Goal: Task Accomplishment & Management: Manage account settings

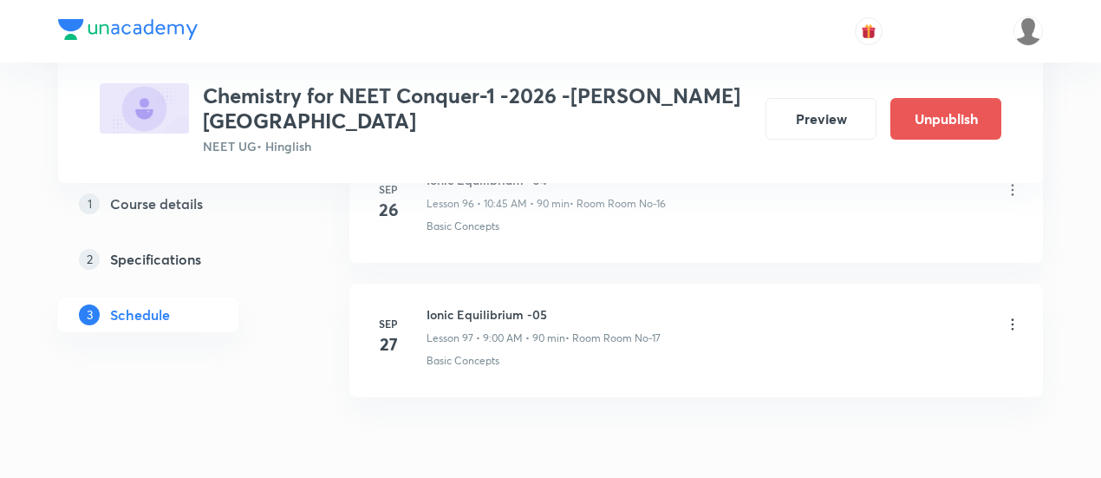
scroll to position [13893, 0]
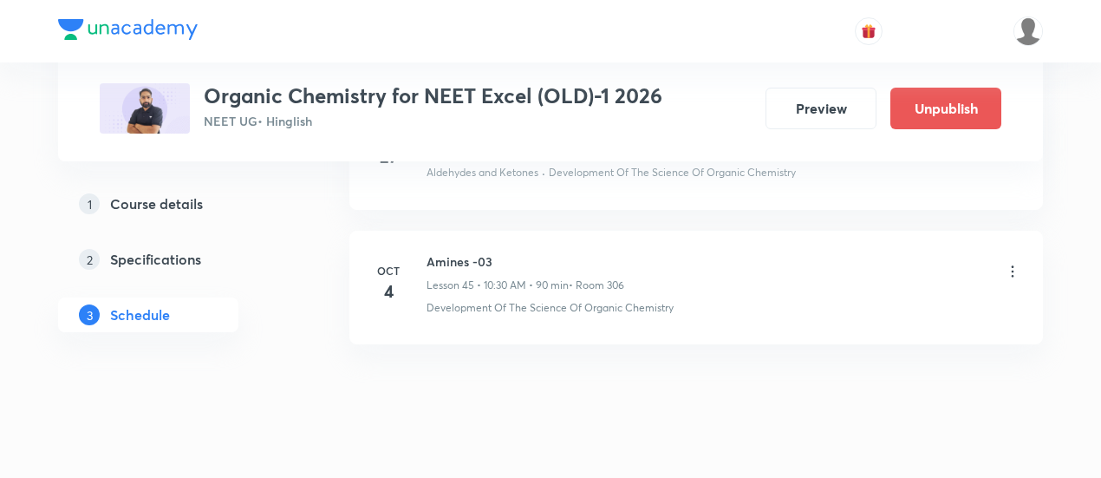
click at [1011, 263] on icon at bounding box center [1012, 271] width 17 height 17
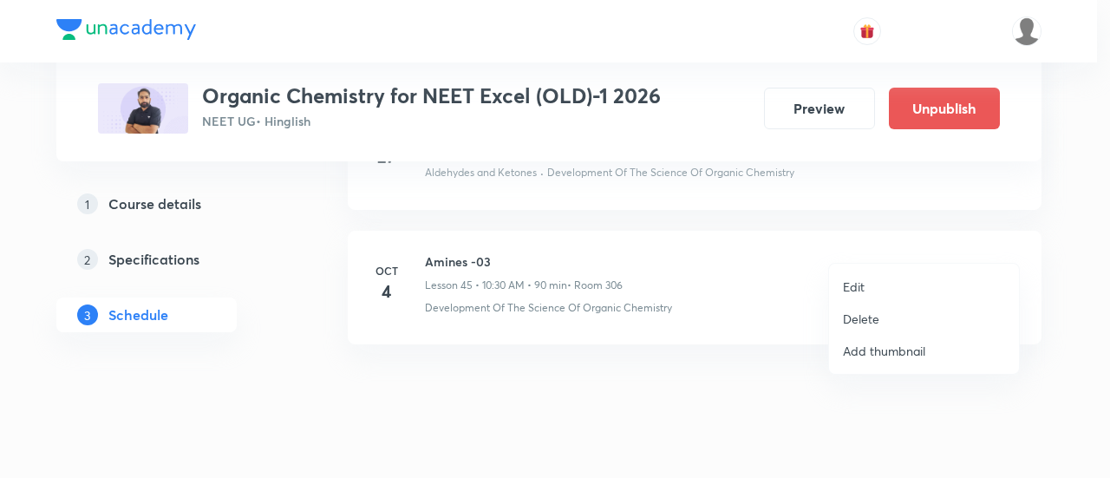
click at [861, 320] on p "Delete" at bounding box center [861, 319] width 36 height 18
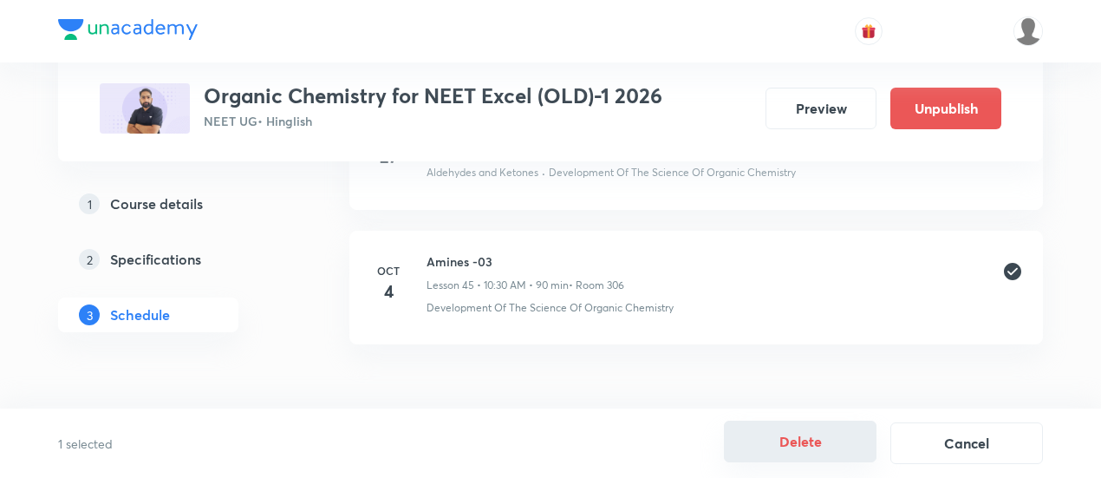
click at [802, 439] on button "Delete" at bounding box center [800, 442] width 153 height 42
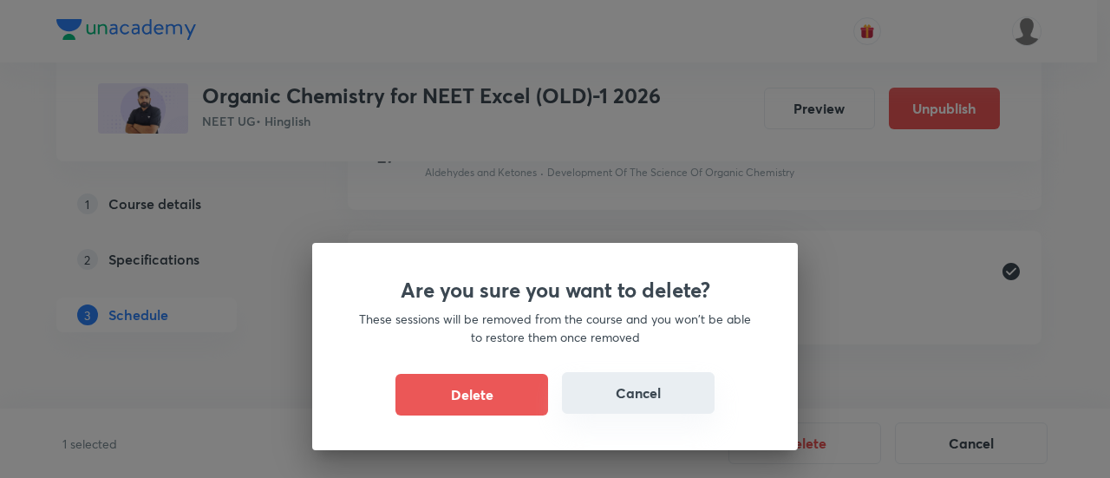
click at [630, 402] on button "Cancel" at bounding box center [638, 393] width 153 height 42
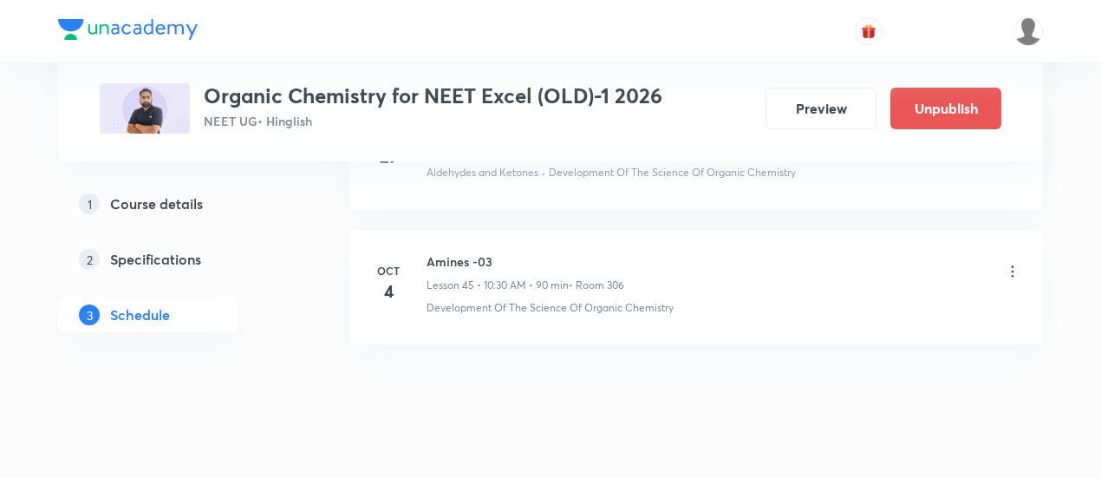
click at [1010, 263] on icon at bounding box center [1012, 271] width 17 height 17
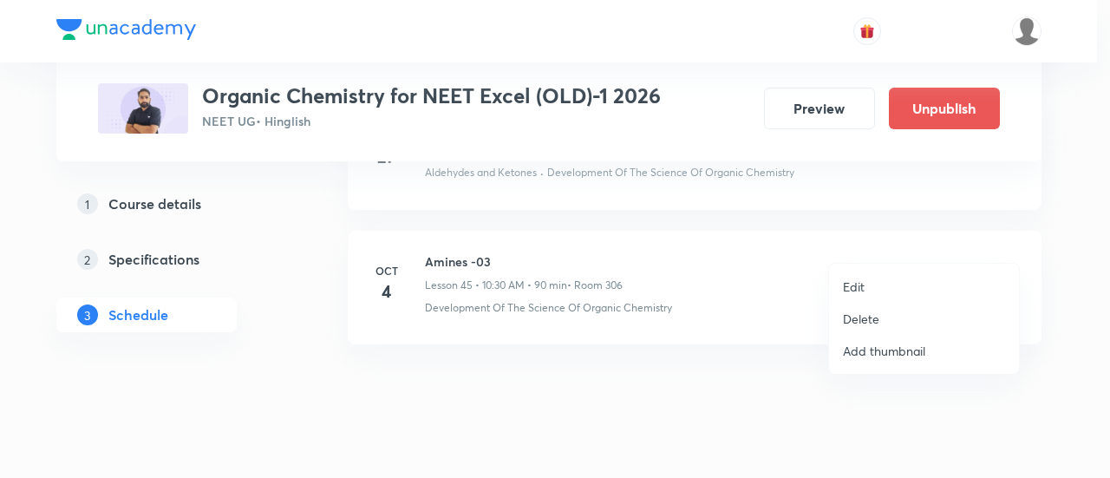
click at [872, 322] on p "Delete" at bounding box center [861, 319] width 36 height 18
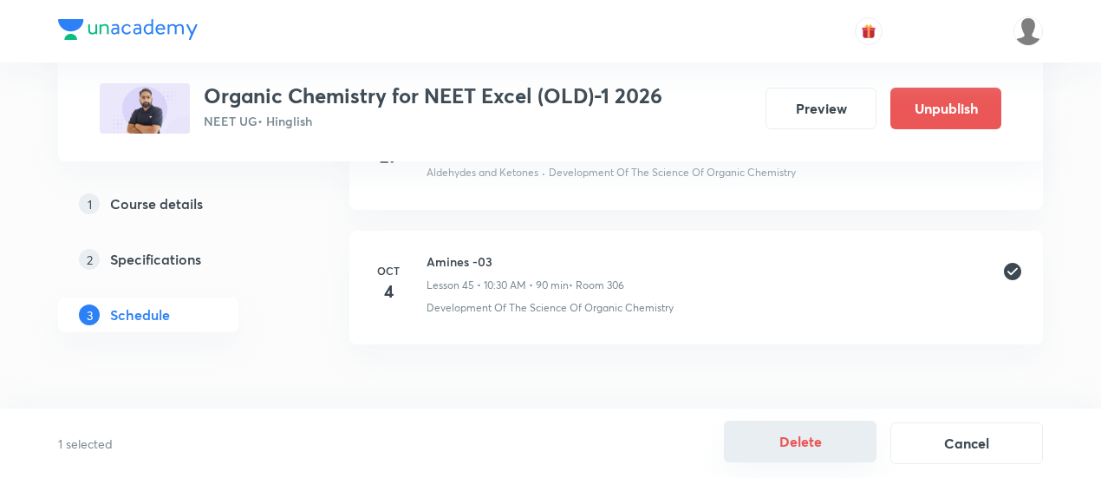
click at [787, 437] on button "Delete" at bounding box center [800, 442] width 153 height 42
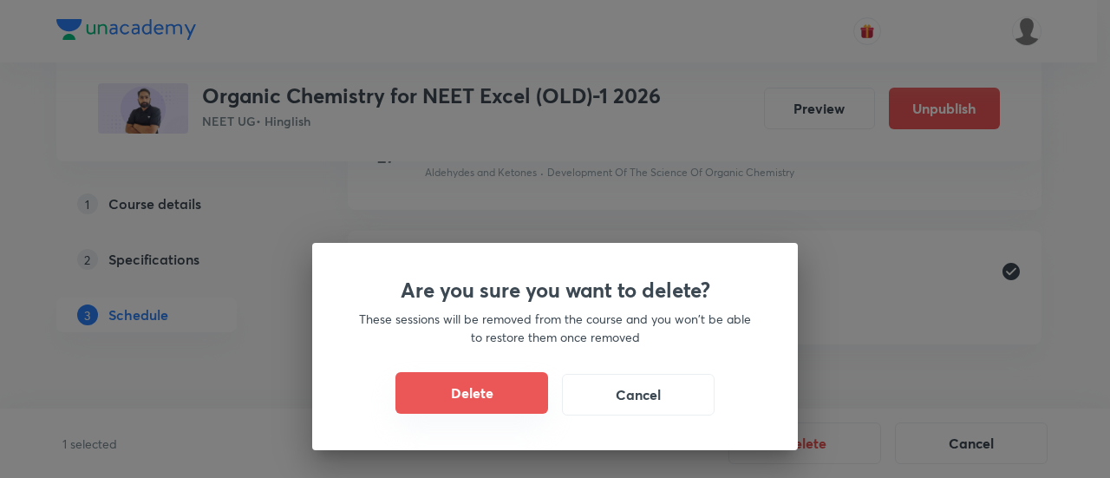
click at [511, 389] on button "Delete" at bounding box center [471, 393] width 153 height 42
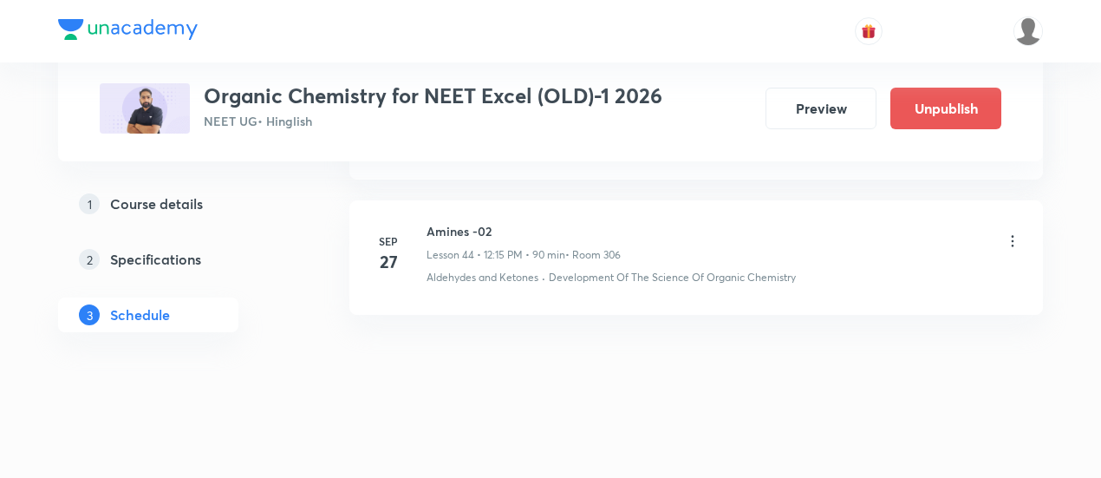
scroll to position [6799, 0]
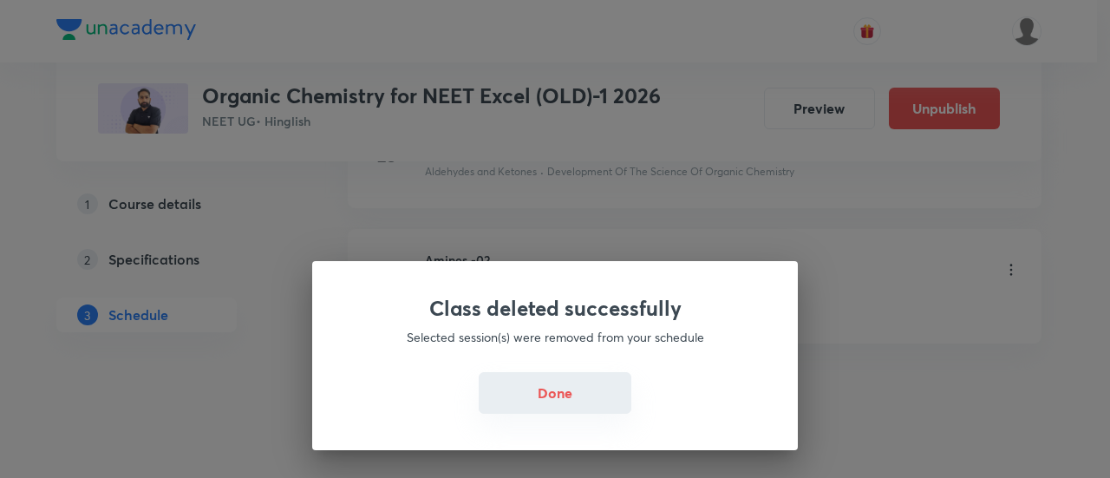
click at [565, 390] on button "Done" at bounding box center [555, 393] width 153 height 42
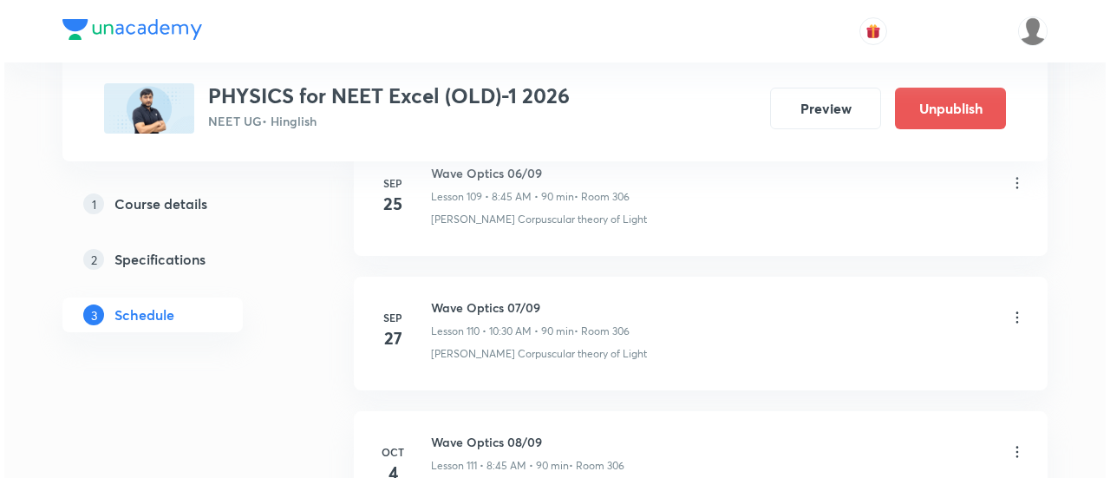
scroll to position [15766, 0]
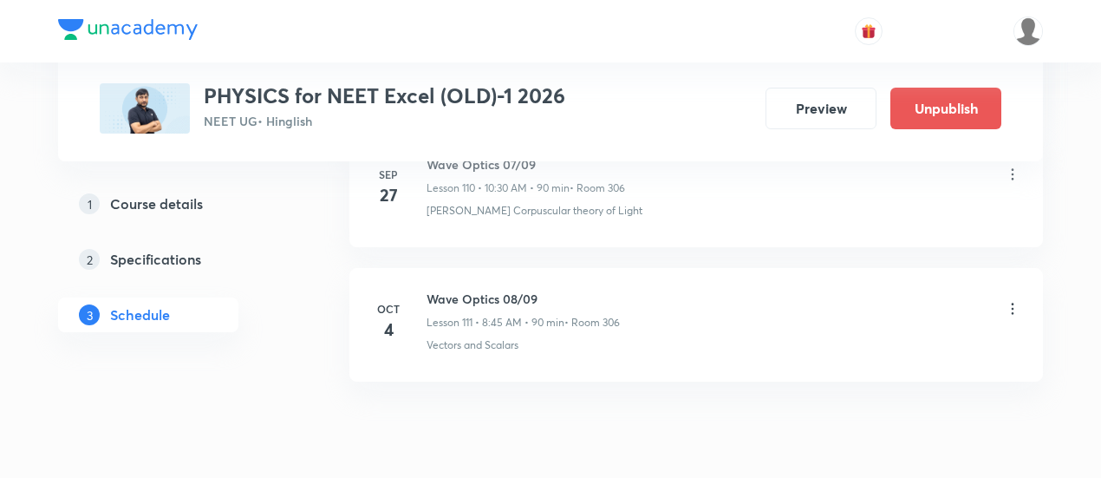
click at [1013, 300] on icon at bounding box center [1012, 308] width 17 height 17
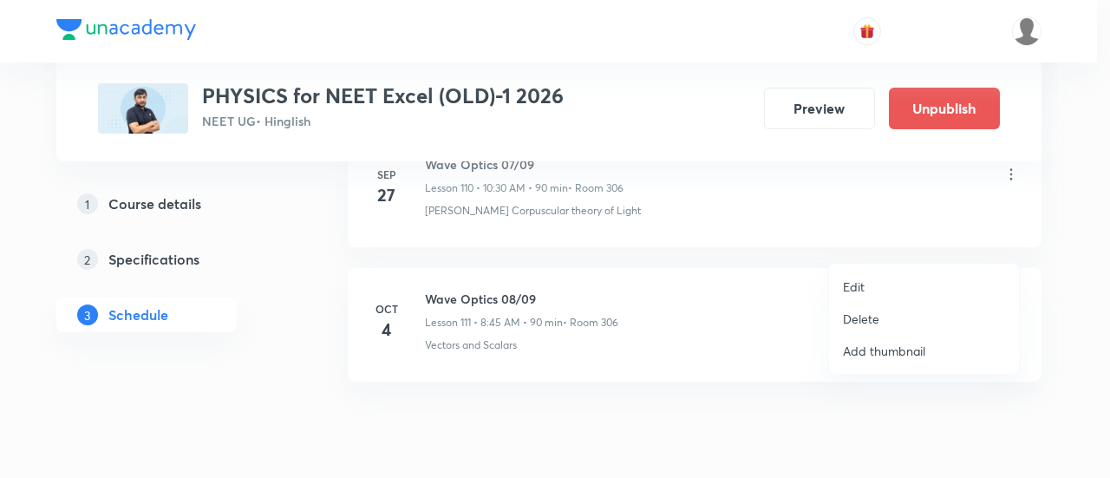
click at [860, 282] on p "Edit" at bounding box center [854, 287] width 22 height 18
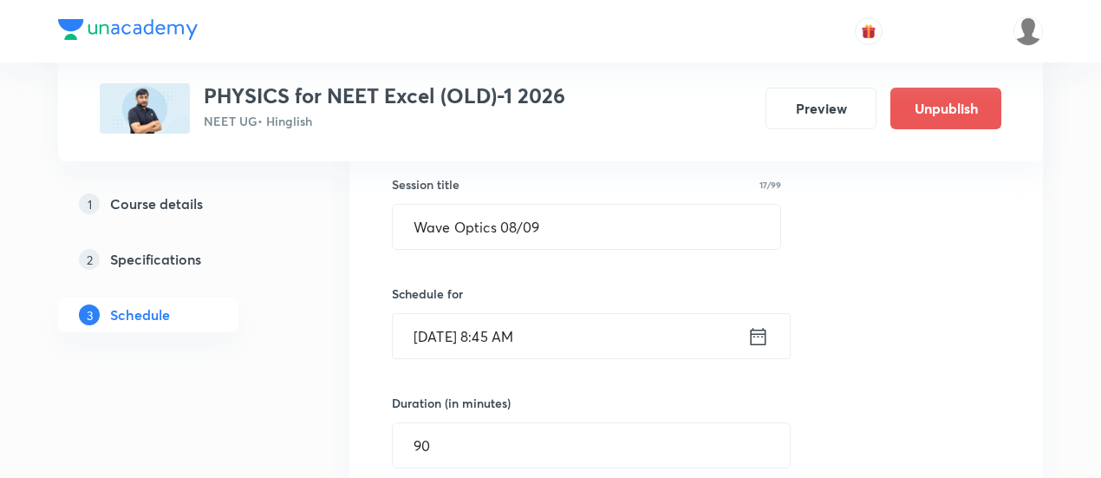
scroll to position [15096, 0]
click at [766, 330] on icon at bounding box center [759, 338] width 16 height 17
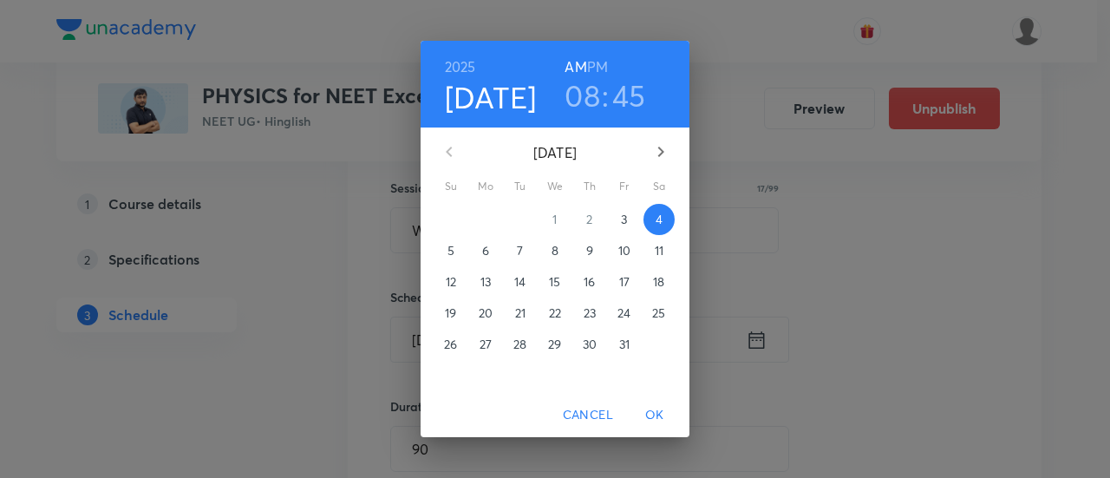
click at [584, 98] on h3 "08" at bounding box center [583, 95] width 36 height 36
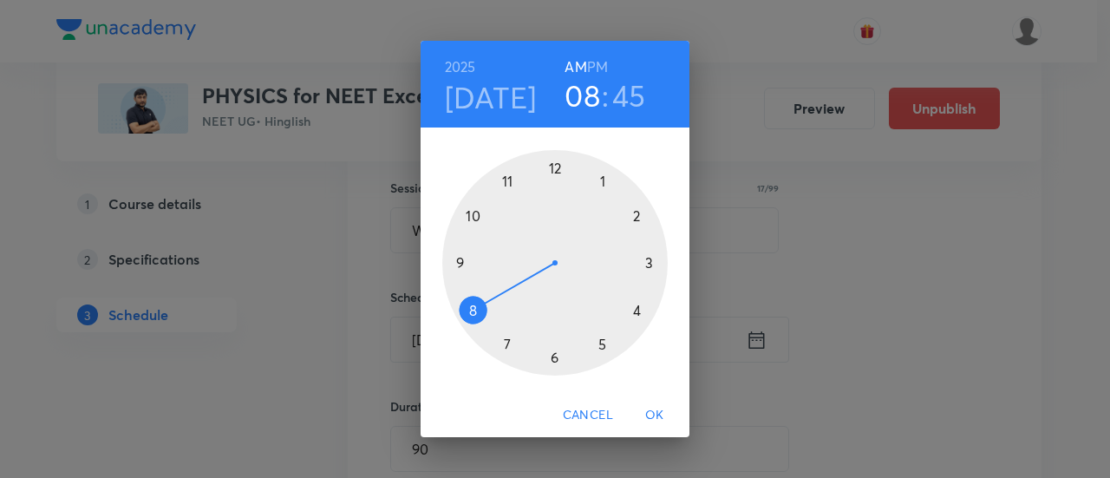
click at [475, 218] on div at bounding box center [554, 262] width 225 height 225
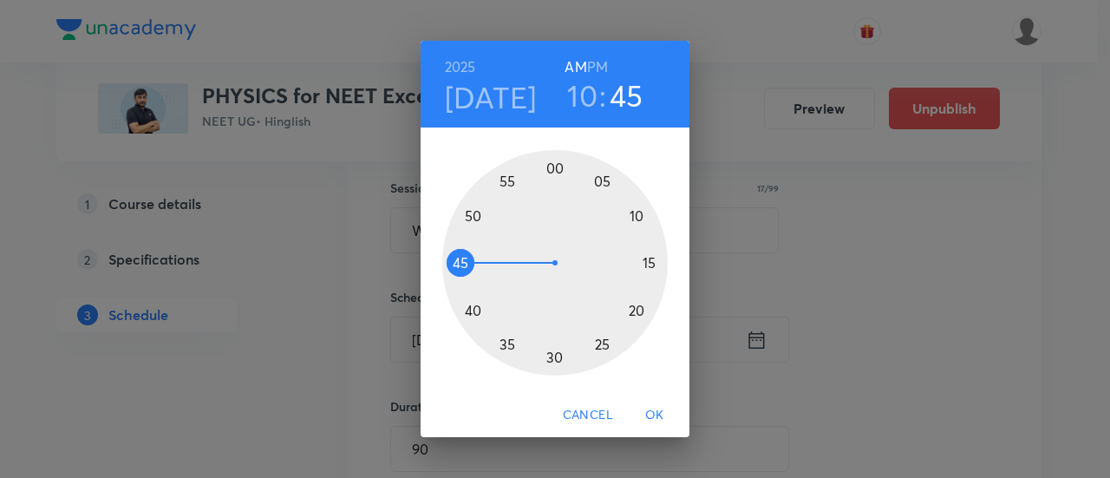
click at [556, 360] on div at bounding box center [554, 262] width 225 height 225
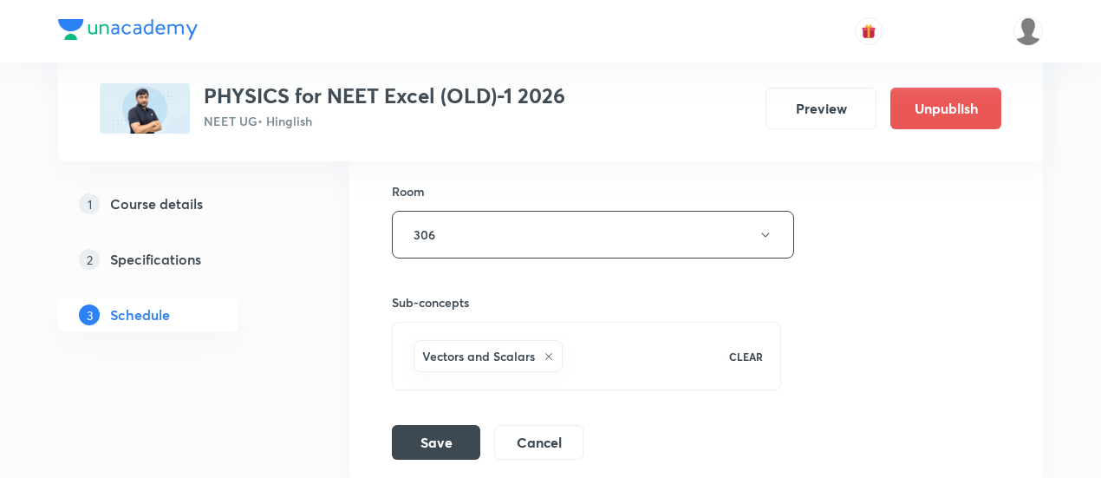
scroll to position [15556, 0]
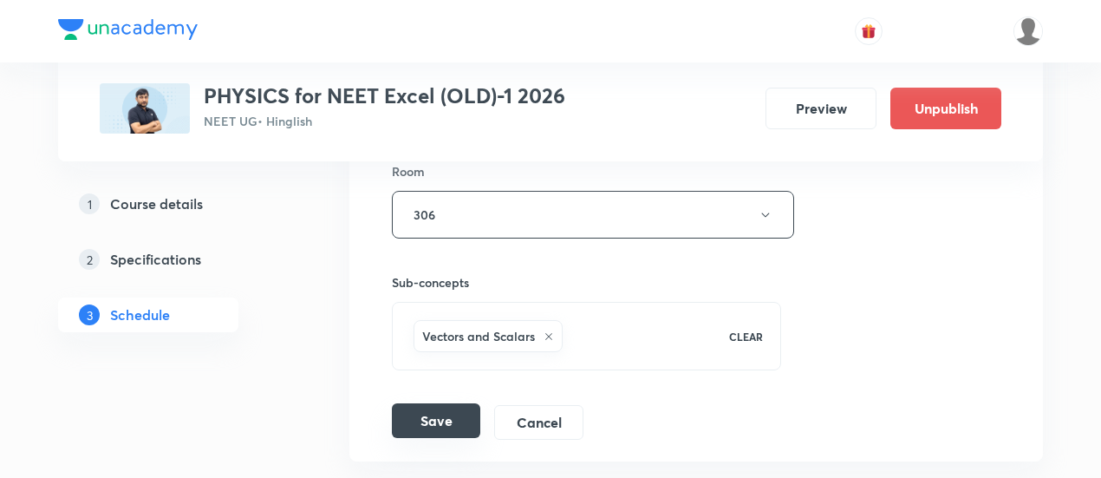
click at [434, 403] on button "Save" at bounding box center [436, 420] width 88 height 35
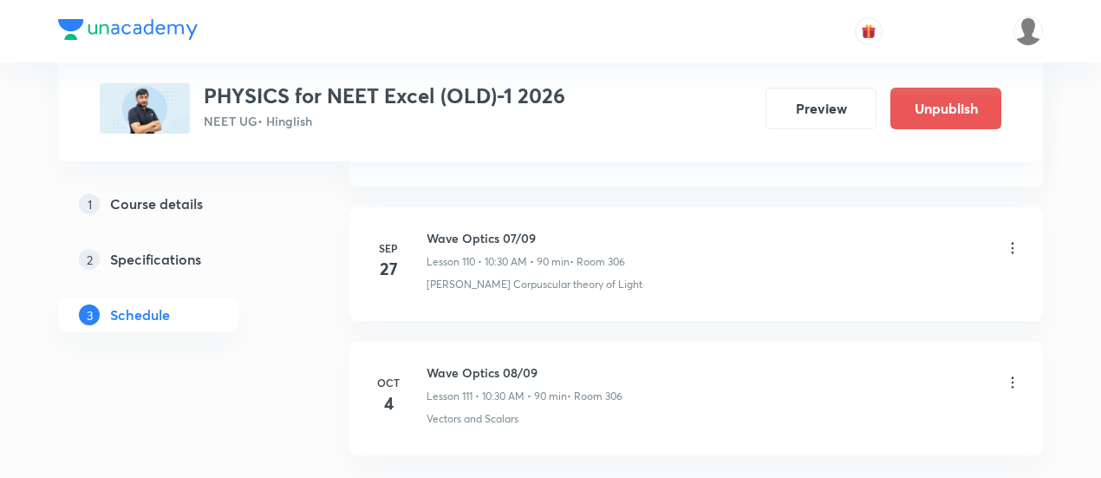
scroll to position [14896, 0]
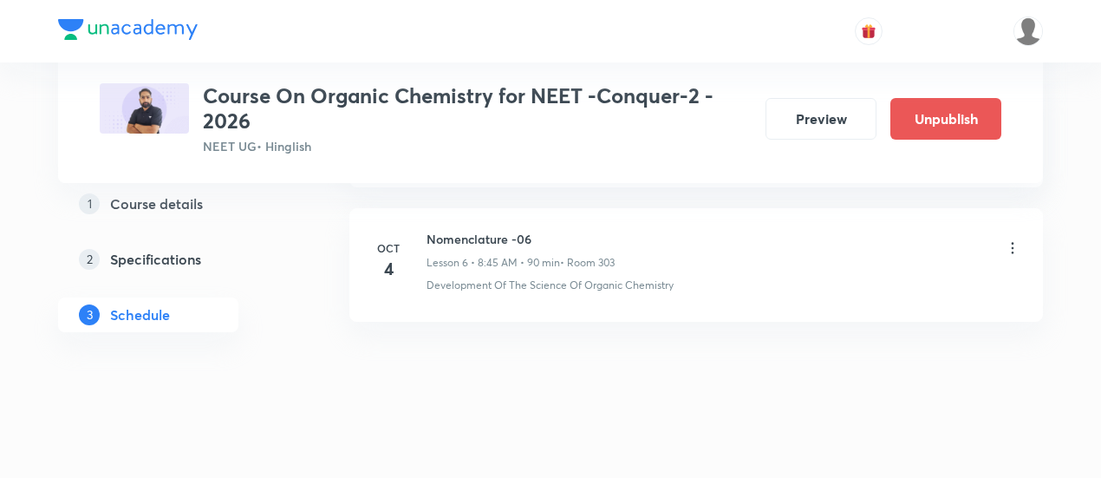
click at [1009, 242] on icon at bounding box center [1012, 247] width 17 height 17
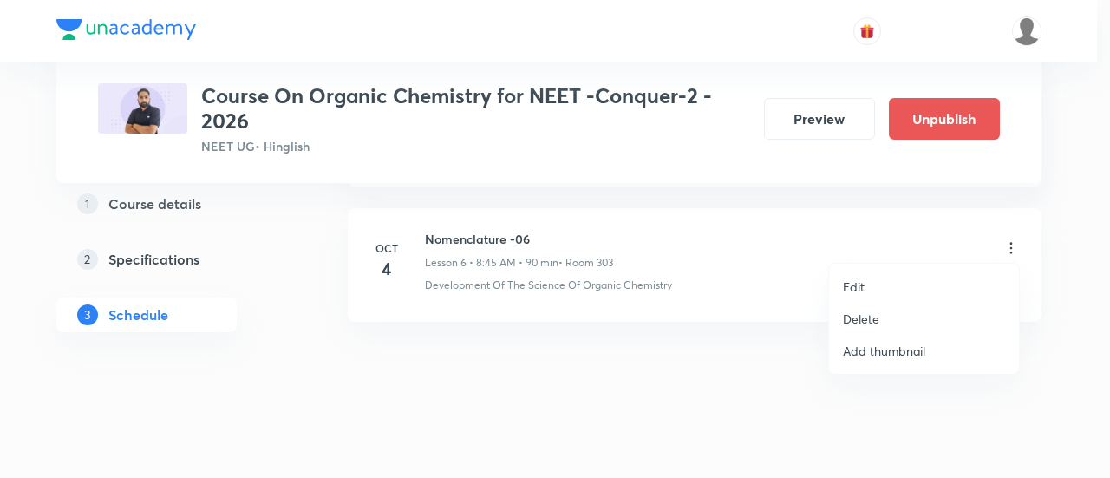
click at [858, 317] on p "Delete" at bounding box center [861, 319] width 36 height 18
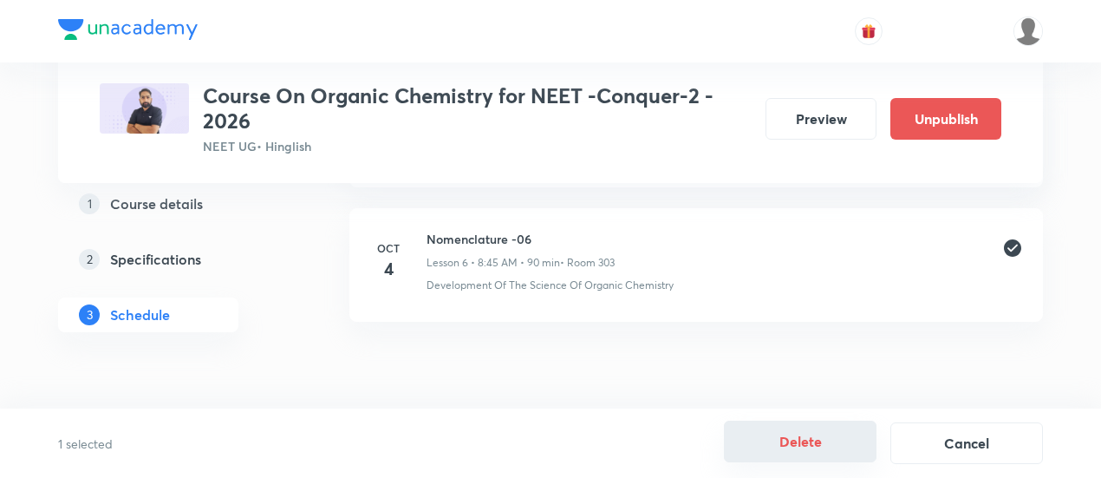
click at [803, 438] on button "Delete" at bounding box center [800, 442] width 153 height 42
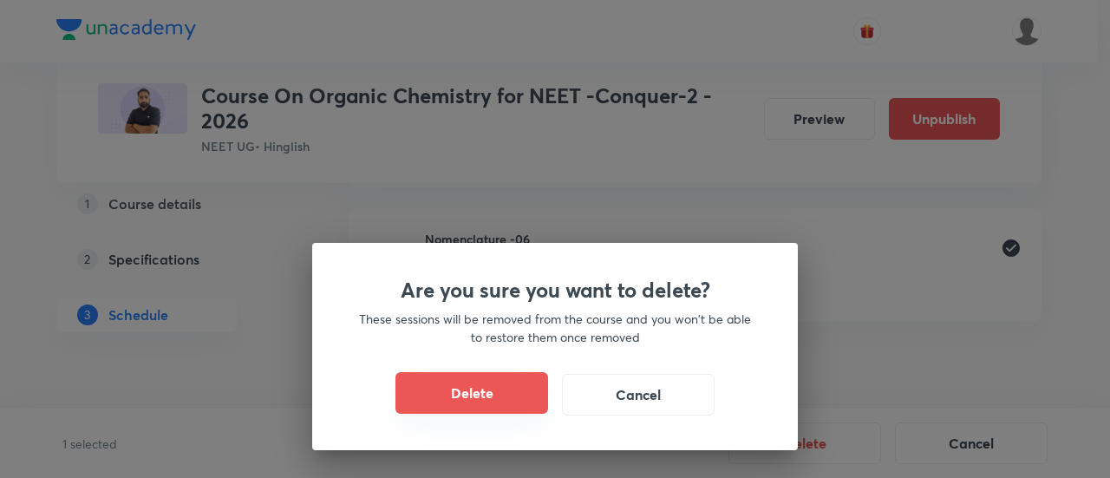
click at [515, 395] on button "Delete" at bounding box center [471, 393] width 153 height 42
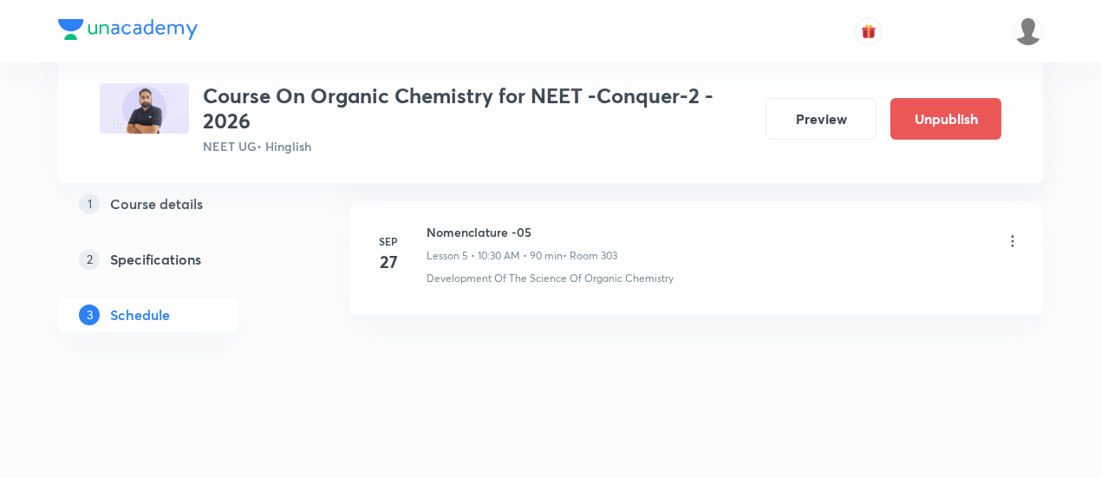
scroll to position [1599, 0]
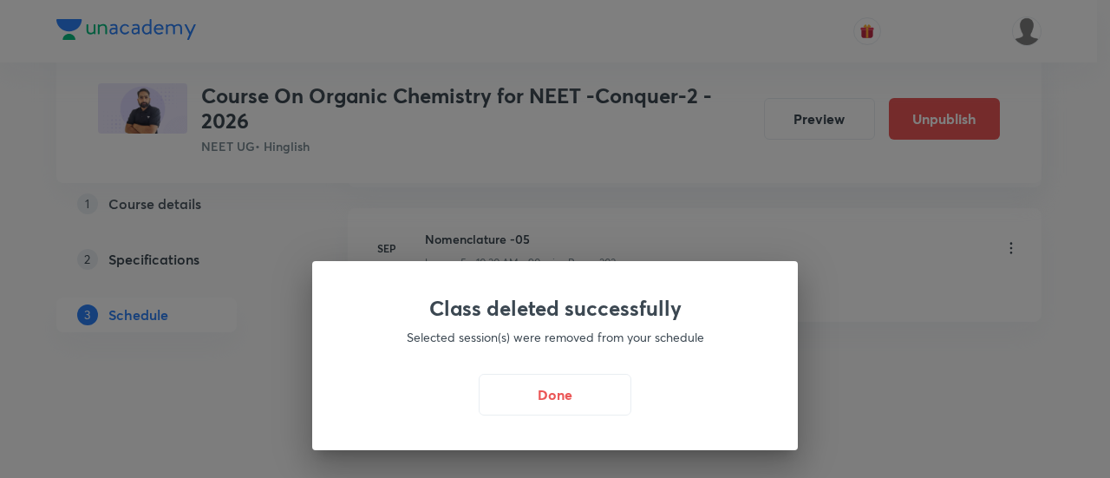
click at [515, 395] on button "Done" at bounding box center [555, 395] width 153 height 42
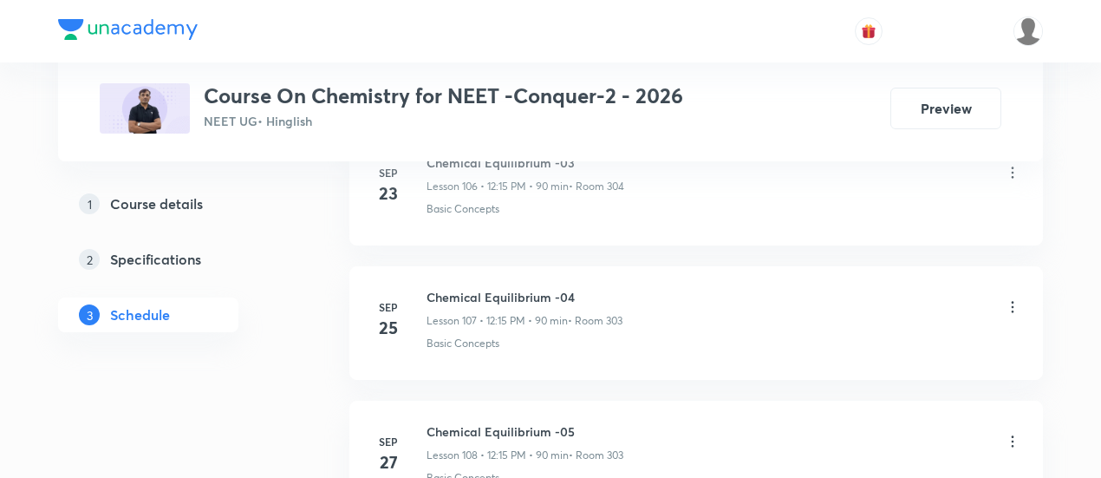
scroll to position [15498, 0]
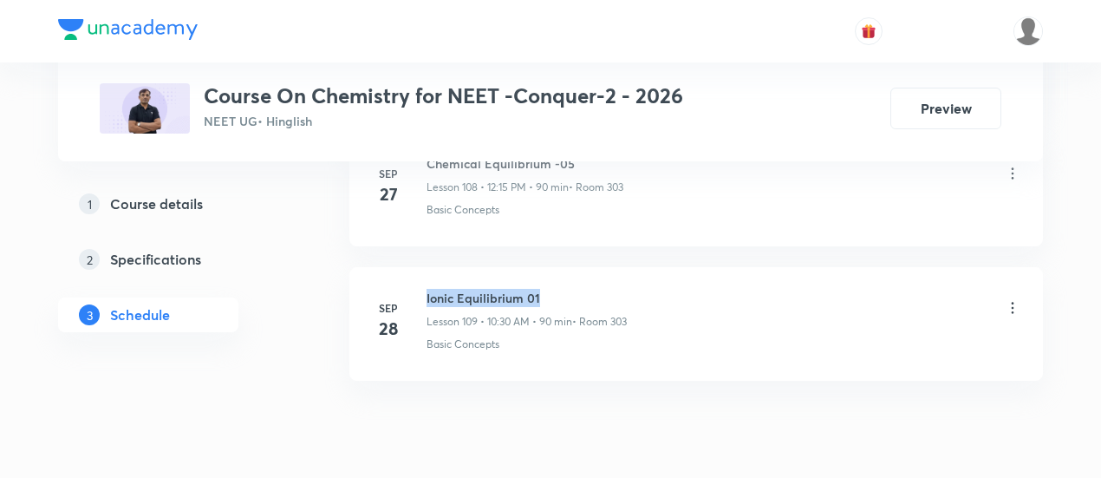
drag, startPoint x: 428, startPoint y: 232, endPoint x: 546, endPoint y: 224, distance: 119.1
click at [546, 289] on h6 "Ionic Equilibrium 01" at bounding box center [527, 298] width 200 height 18
copy h6 "Ionic Equilibrium 01"
click at [564, 289] on h6 "Ionic Equilibrium 01" at bounding box center [527, 298] width 200 height 18
drag, startPoint x: 427, startPoint y: 230, endPoint x: 550, endPoint y: 226, distance: 123.2
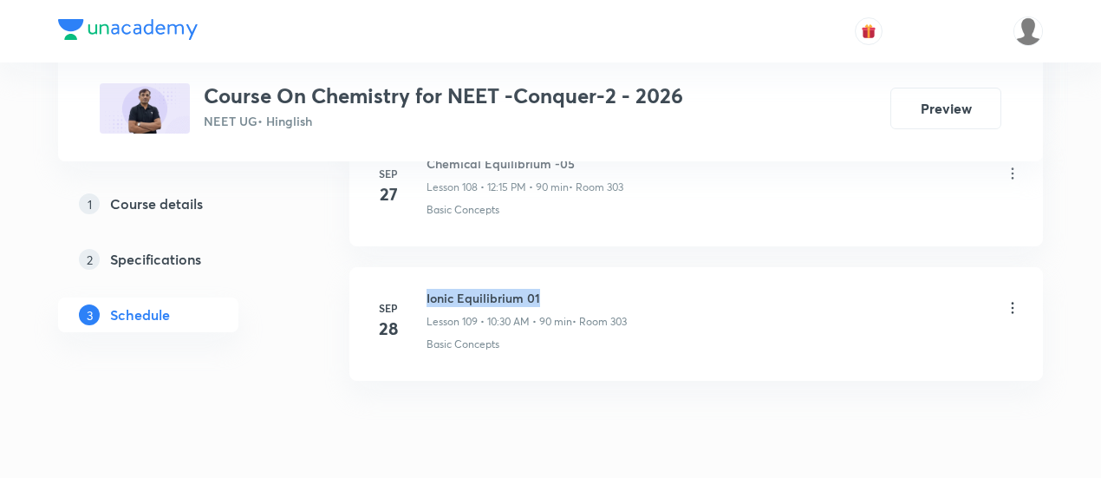
click at [550, 289] on h6 "Ionic Equilibrium 01" at bounding box center [527, 298] width 200 height 18
copy h6 "Ionic Equilibrium 01"
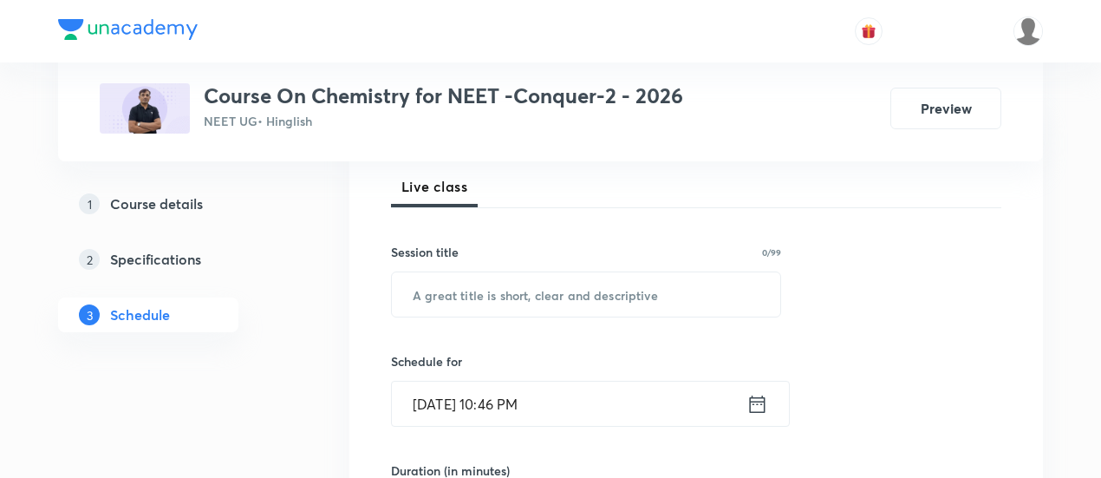
scroll to position [251, 0]
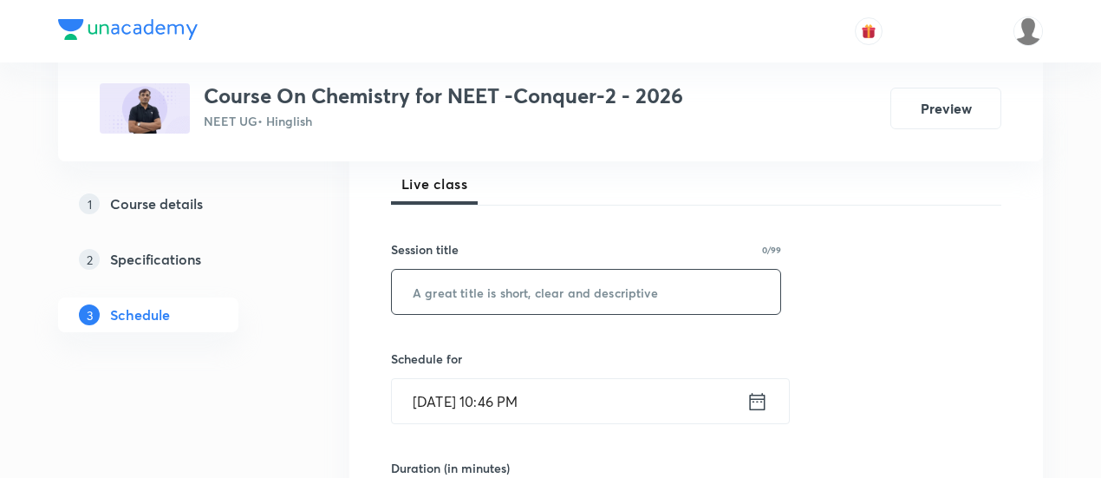
click at [539, 291] on input "text" at bounding box center [586, 292] width 389 height 44
paste input "Ionic Equilibrium 01"
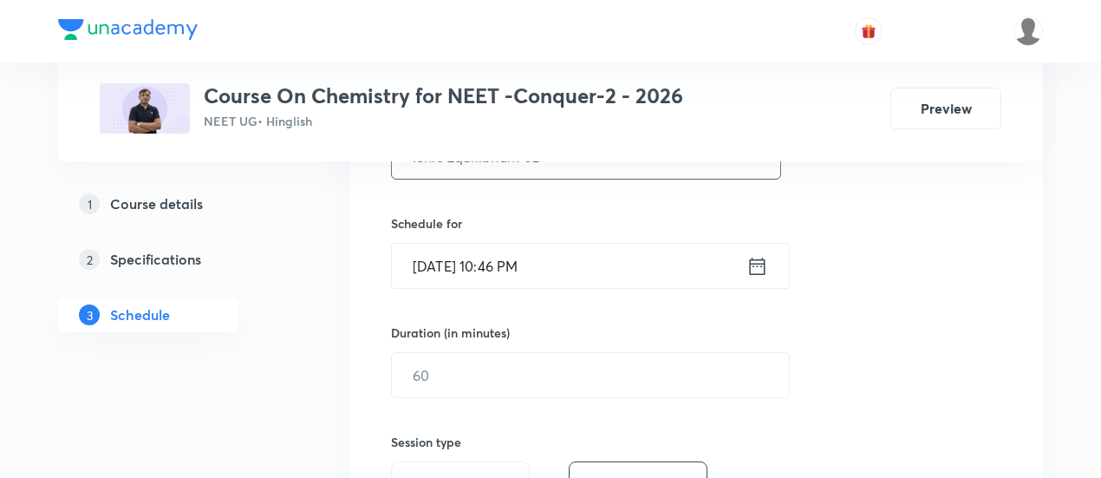
scroll to position [387, 0]
type input "Ionic Equilibrium 02"
click at [749, 267] on icon at bounding box center [758, 266] width 22 height 24
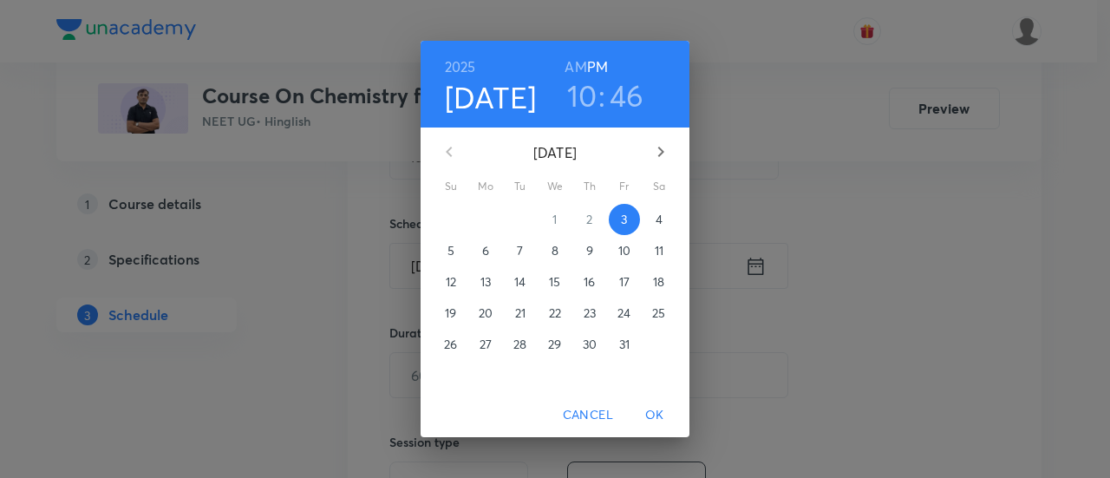
click at [663, 219] on p "4" at bounding box center [659, 219] width 7 height 17
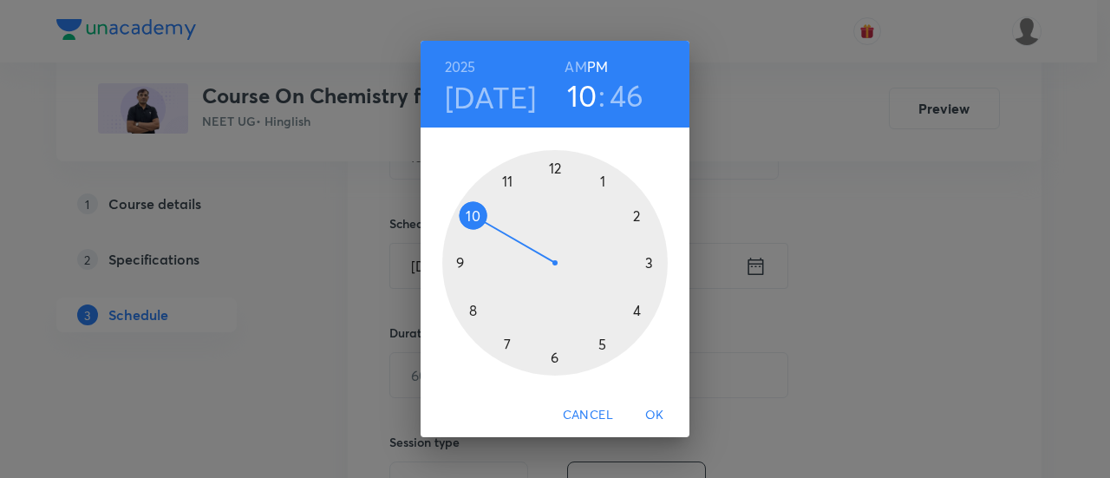
click at [579, 62] on h6 "AM" at bounding box center [576, 67] width 22 height 24
click at [476, 211] on div at bounding box center [554, 262] width 225 height 225
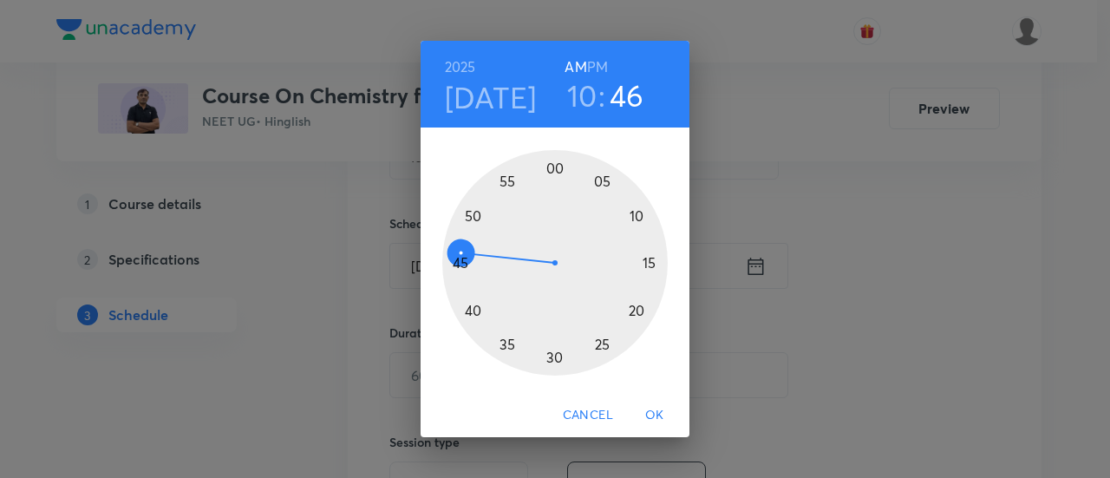
click at [552, 362] on div at bounding box center [554, 262] width 225 height 225
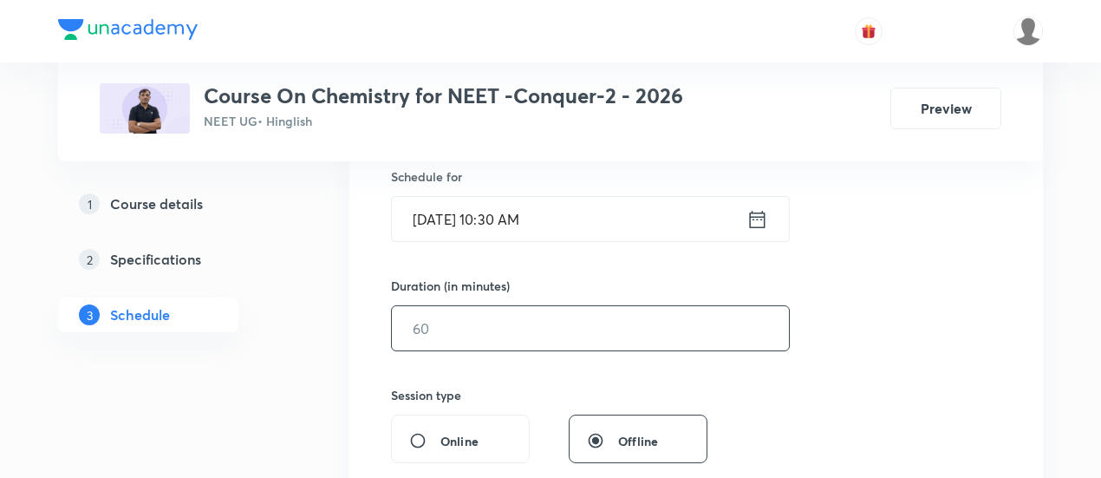
scroll to position [439, 0]
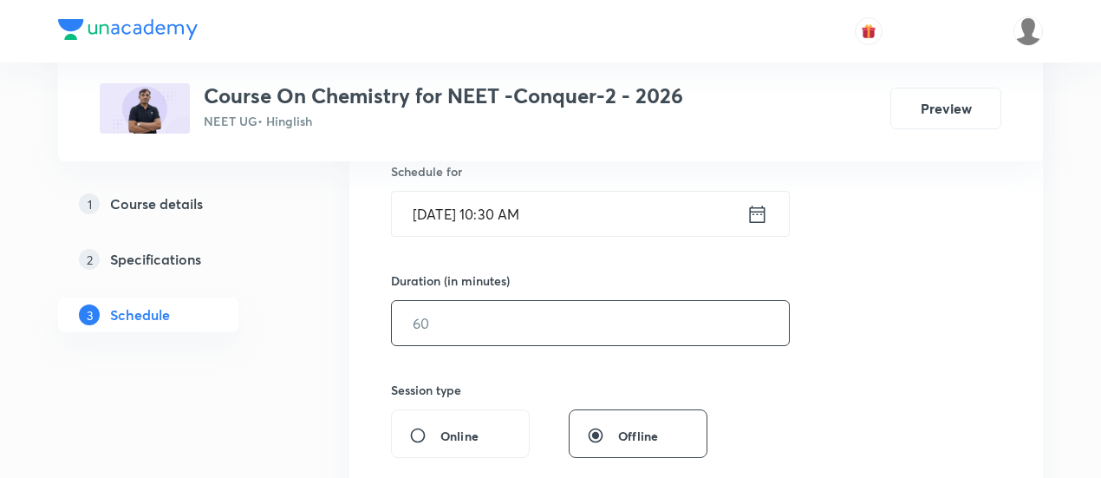
click at [691, 315] on input "text" at bounding box center [590, 323] width 397 height 44
type input "0"
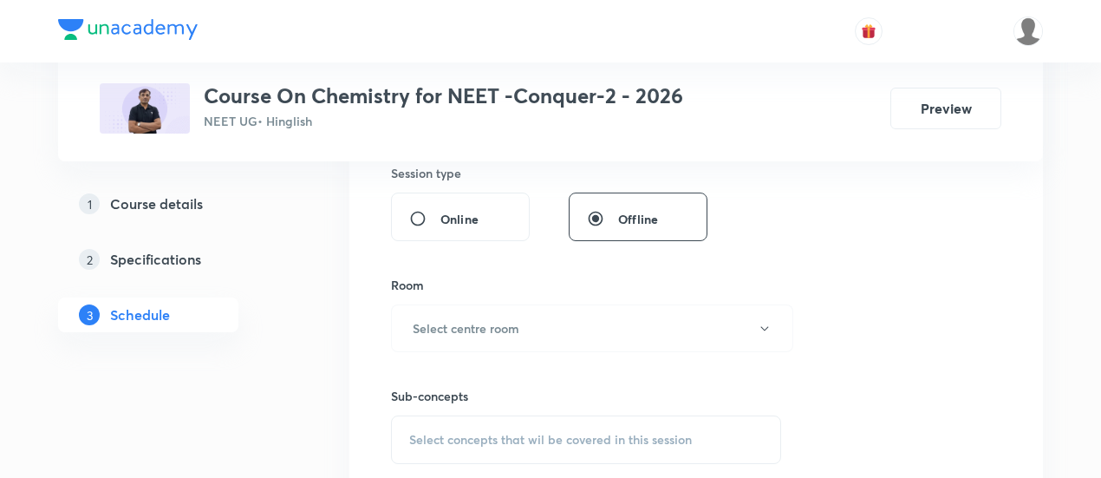
scroll to position [659, 0]
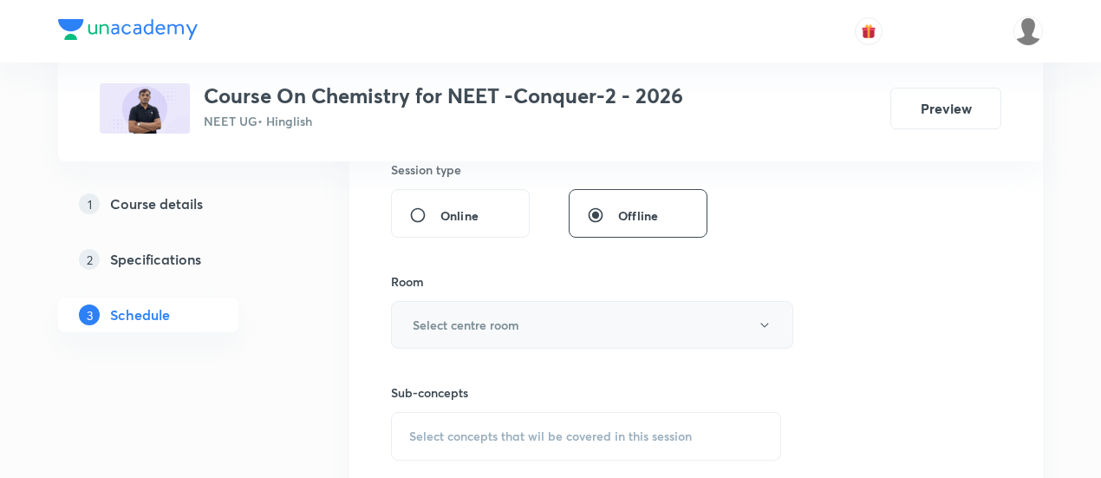
type input "90"
click at [625, 317] on button "Select centre room" at bounding box center [592, 325] width 402 height 48
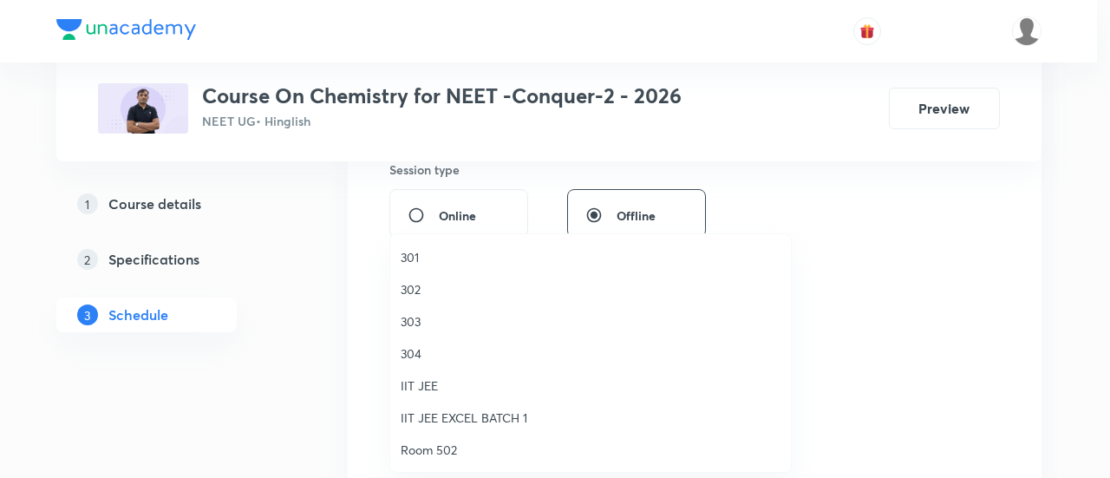
click at [424, 320] on span "303" at bounding box center [591, 321] width 380 height 18
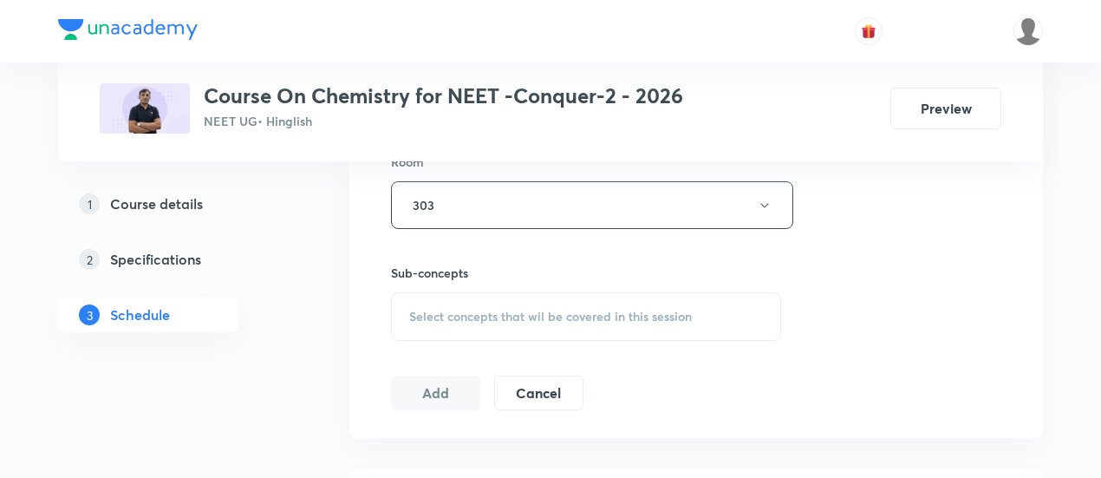
scroll to position [786, 0]
click at [610, 306] on span "Select concepts that wil be covered in this session" at bounding box center [550, 310] width 283 height 14
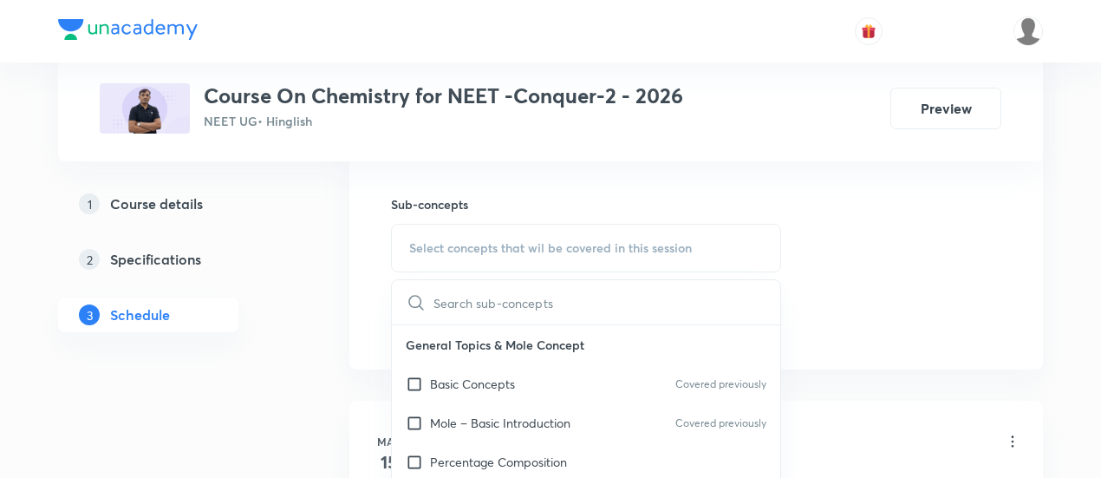
scroll to position [850, 0]
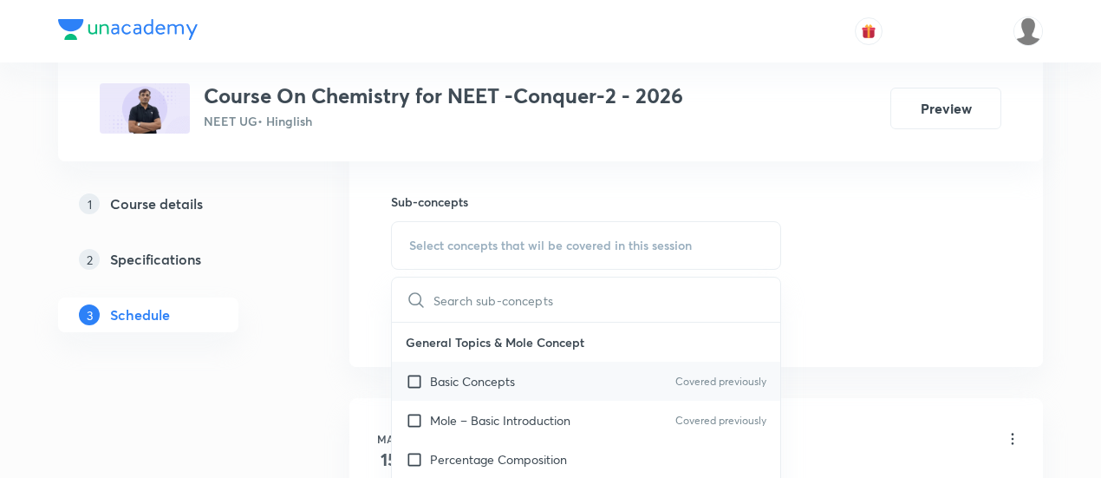
click at [519, 388] on div "Basic Concepts Covered previously" at bounding box center [586, 381] width 389 height 39
checkbox input "true"
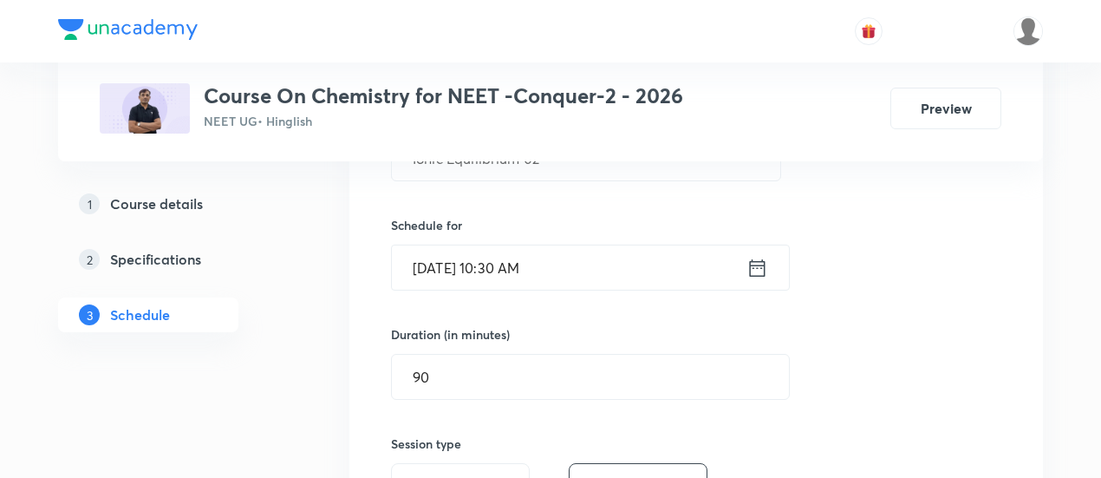
scroll to position [384, 0]
click at [753, 265] on icon at bounding box center [758, 269] width 22 height 24
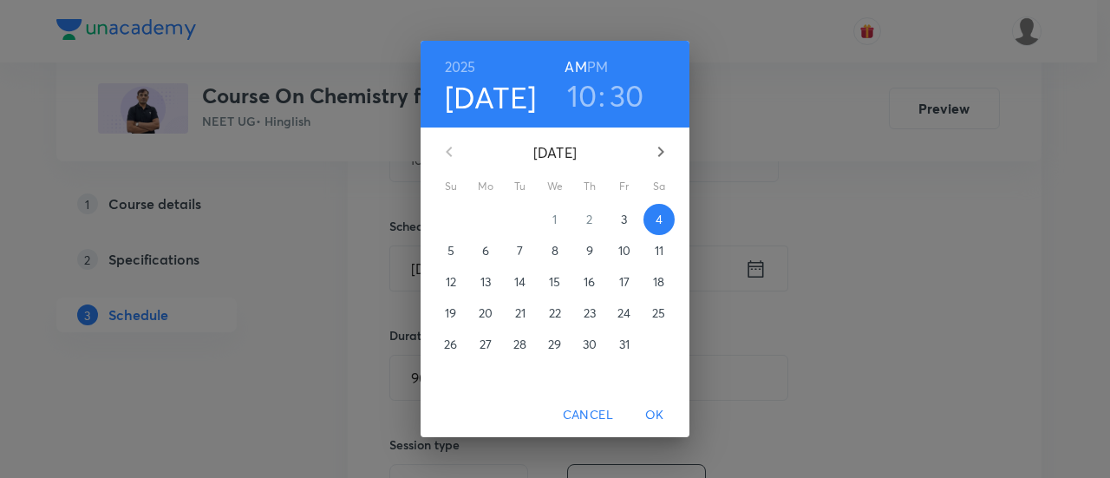
click at [586, 103] on h3 "10" at bounding box center [582, 95] width 30 height 36
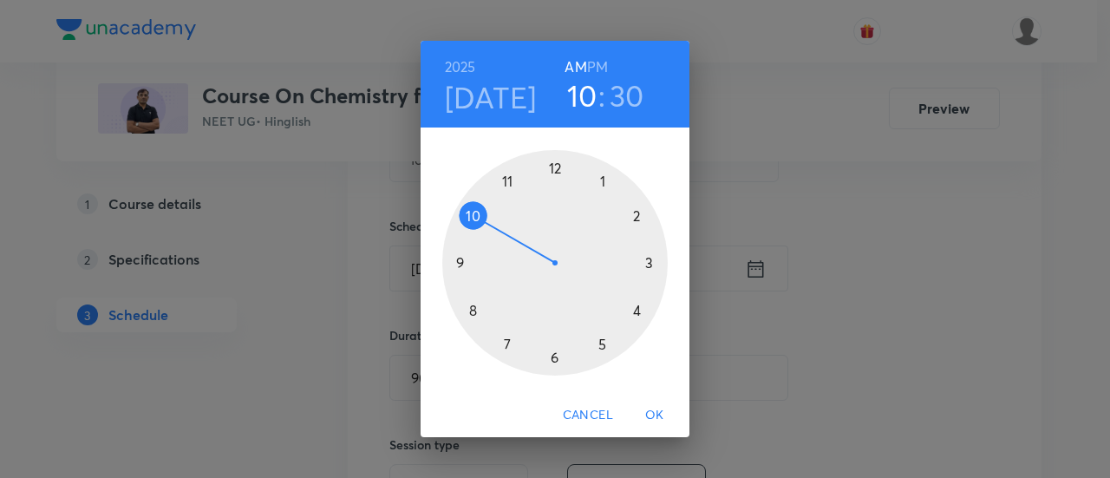
click at [472, 310] on div at bounding box center [554, 262] width 225 height 225
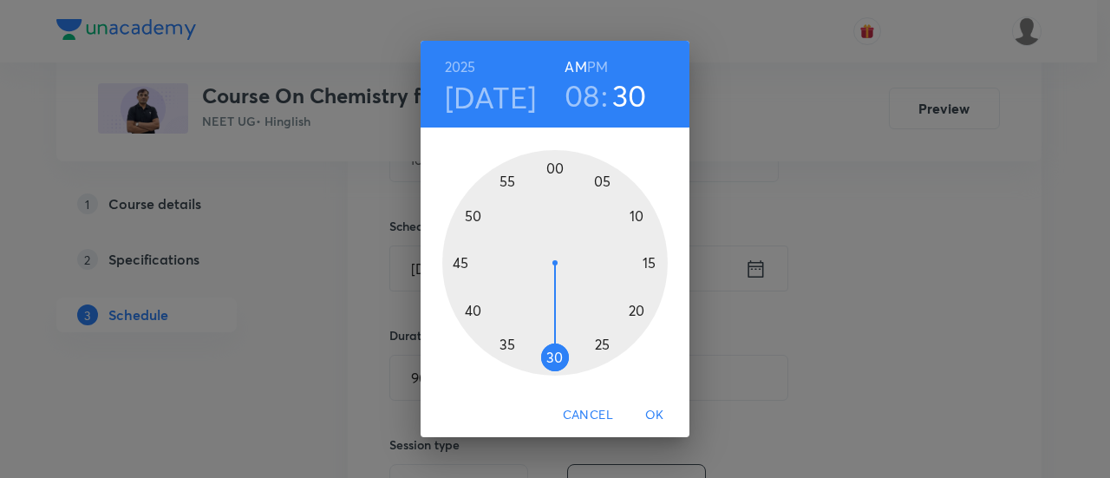
click at [460, 265] on div at bounding box center [554, 262] width 225 height 225
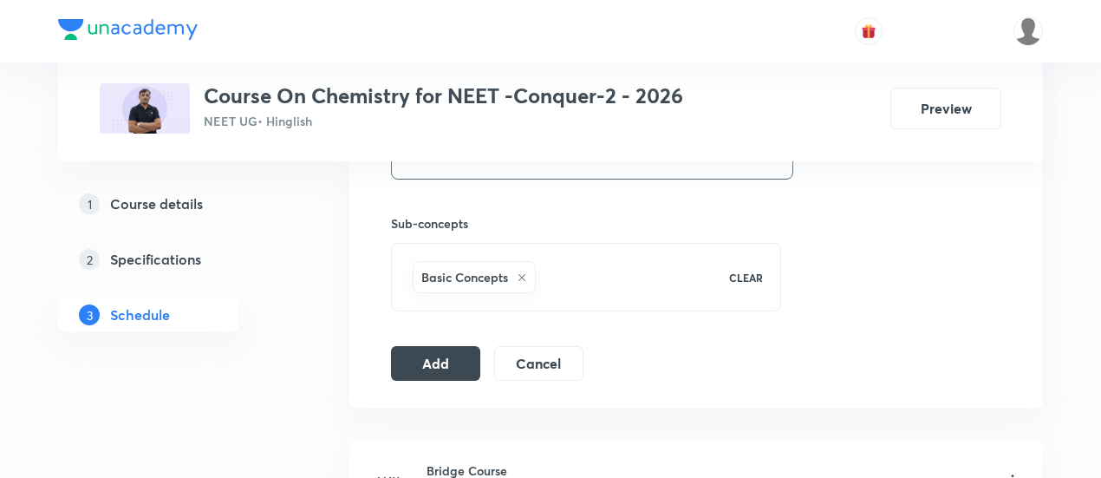
scroll to position [855, 0]
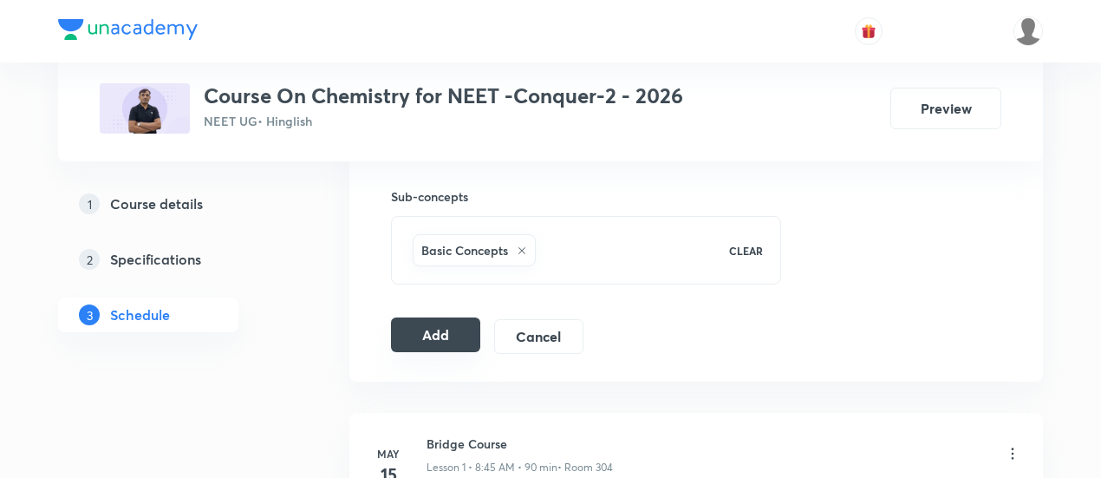
click at [438, 336] on button "Add" at bounding box center [435, 334] width 89 height 35
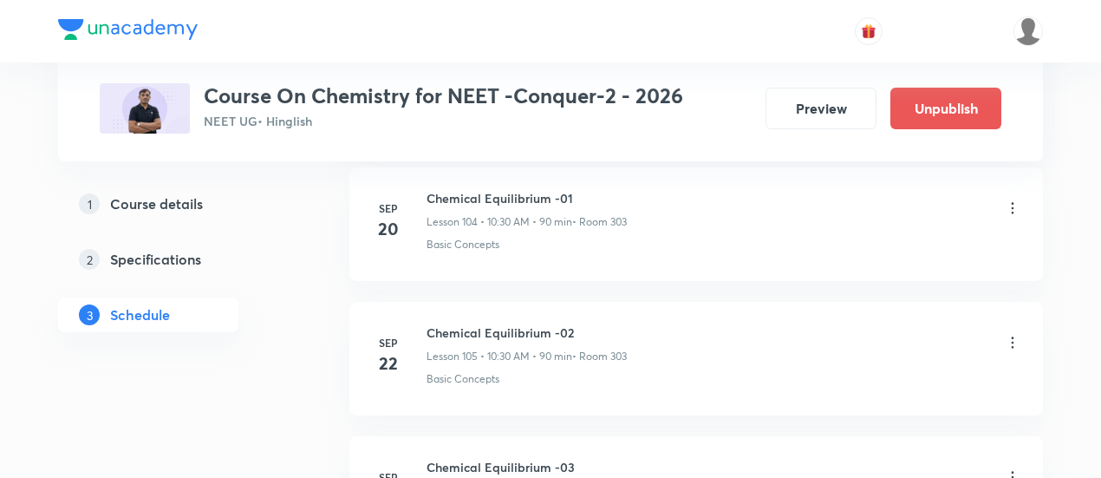
scroll to position [14837, 0]
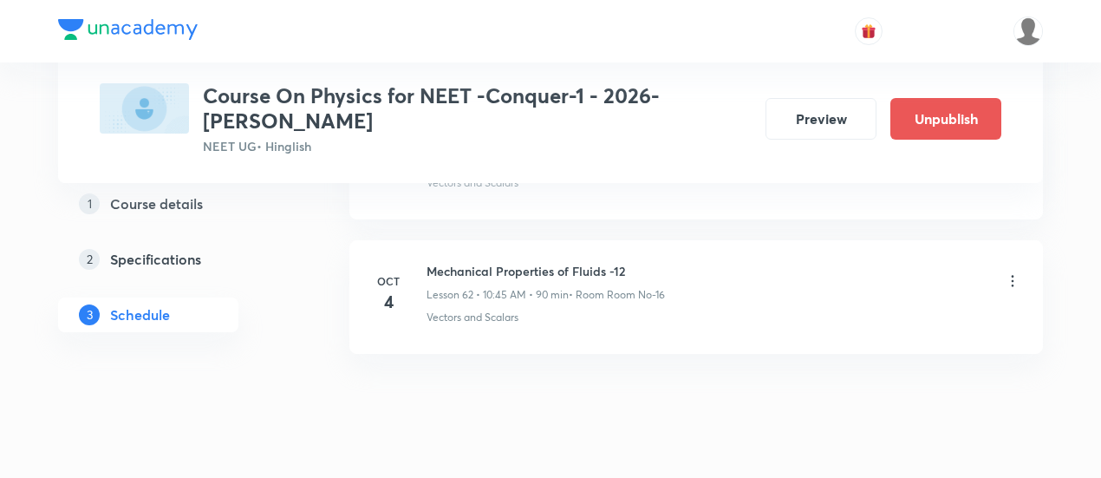
click at [1013, 275] on icon at bounding box center [1013, 280] width 3 height 11
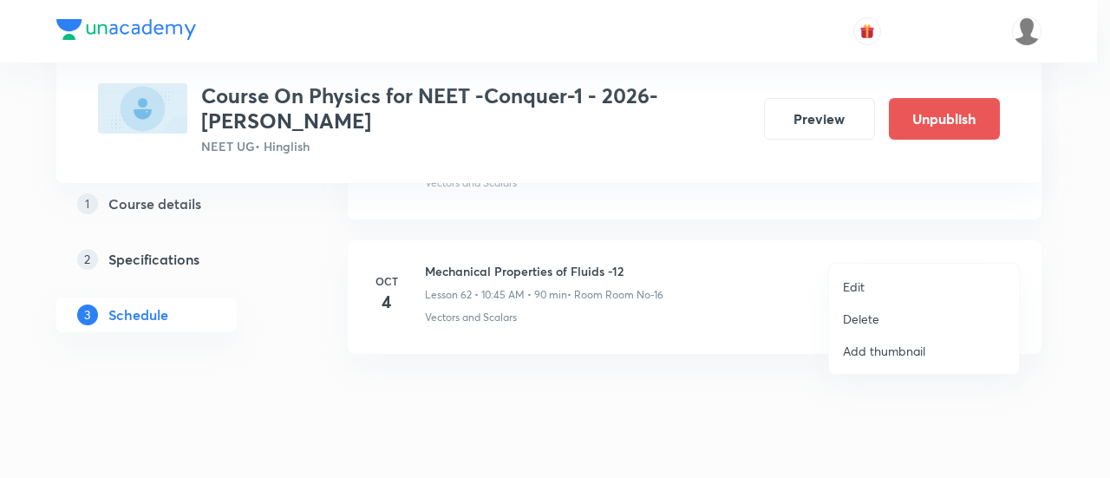
click at [860, 284] on p "Edit" at bounding box center [854, 287] width 22 height 18
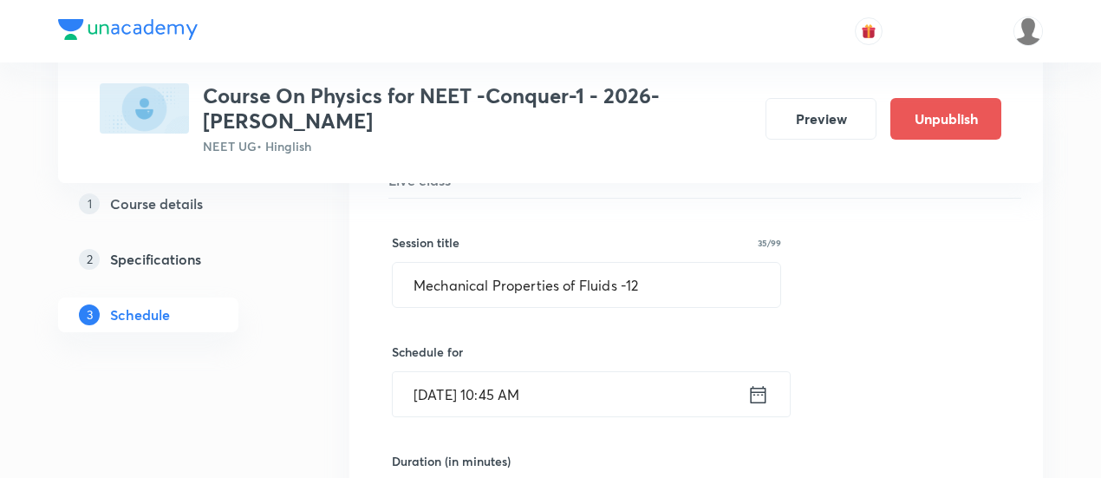
scroll to position [8464, 0]
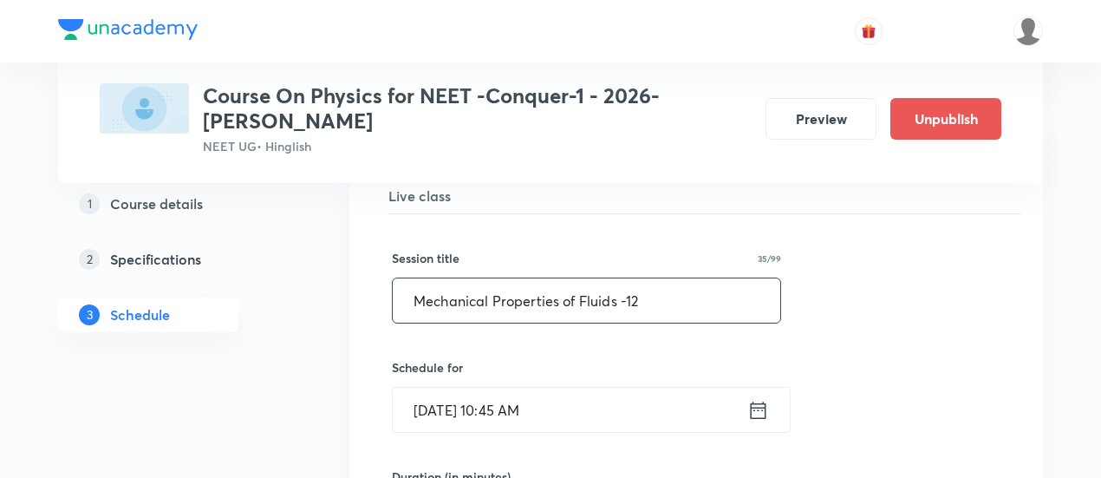
drag, startPoint x: 411, startPoint y: 265, endPoint x: 643, endPoint y: 264, distance: 232.4
click at [643, 278] on input "Mechanical Properties of Fluids -12" at bounding box center [587, 300] width 388 height 44
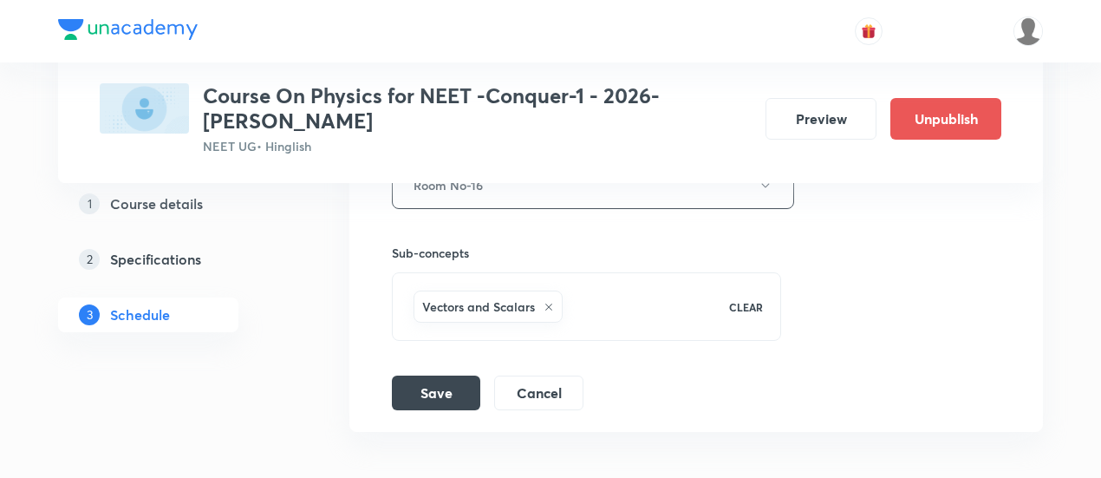
scroll to position [9025, 0]
type input "Thermal Properties of Matter -01"
click at [447, 372] on button "Save" at bounding box center [436, 389] width 88 height 35
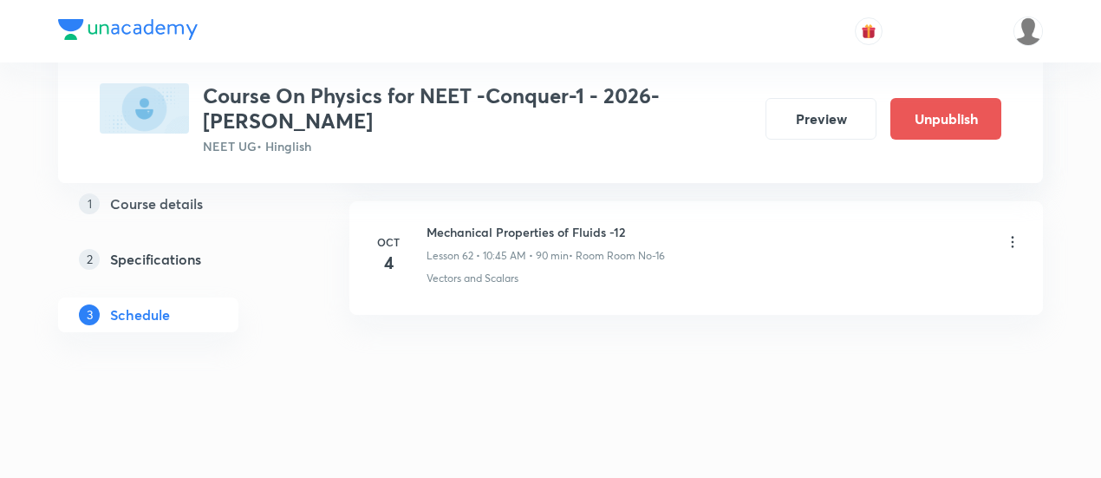
scroll to position [8437, 0]
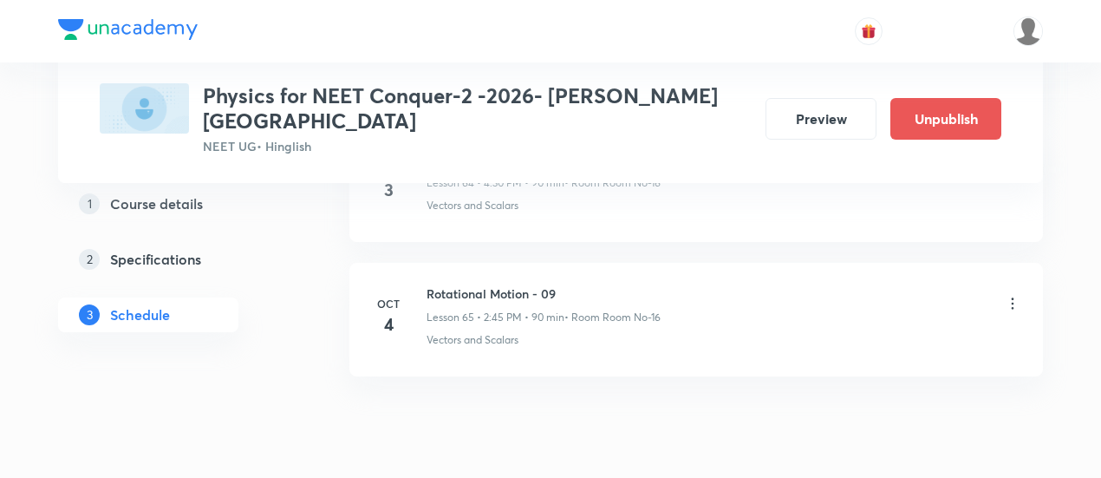
click at [1016, 295] on icon at bounding box center [1012, 303] width 17 height 17
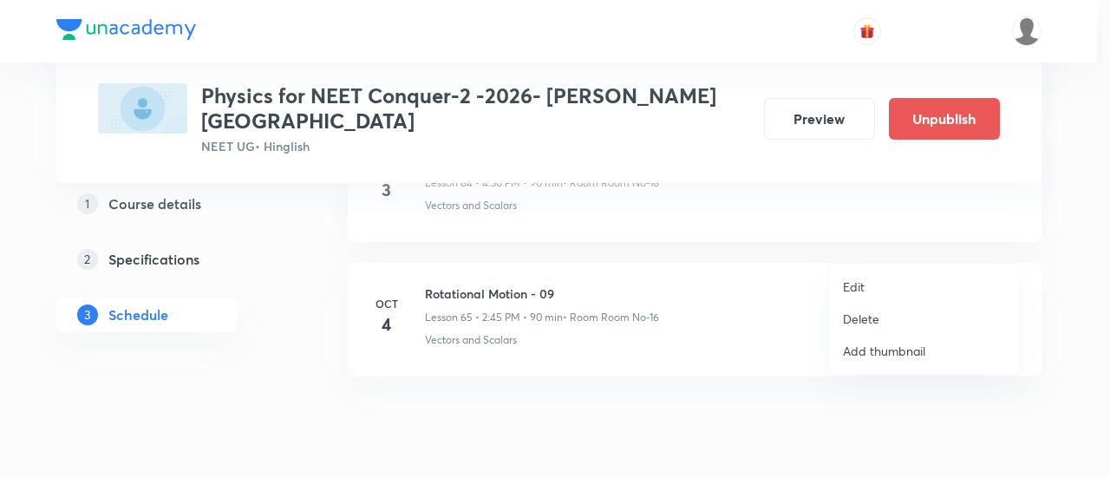
click at [874, 282] on li "Edit" at bounding box center [924, 287] width 190 height 32
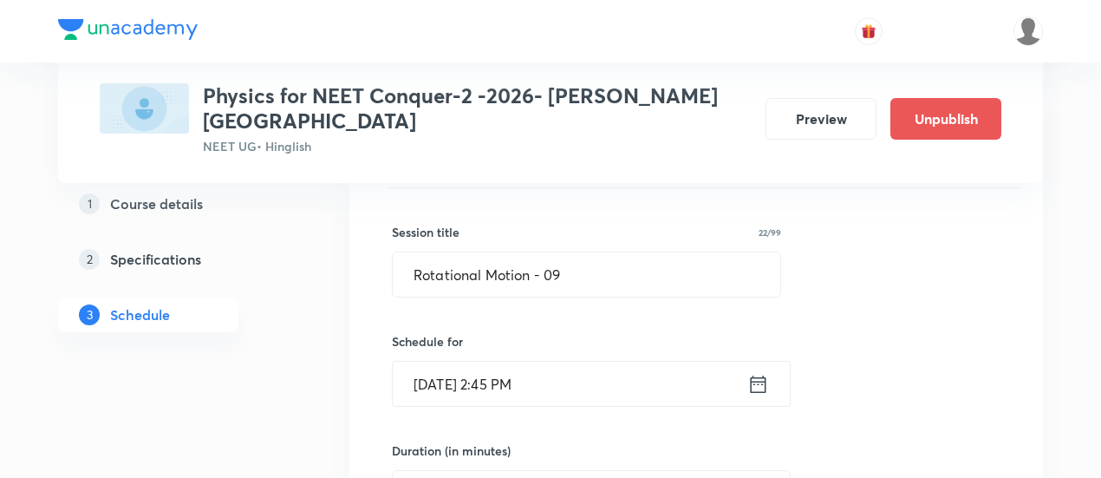
scroll to position [8885, 0]
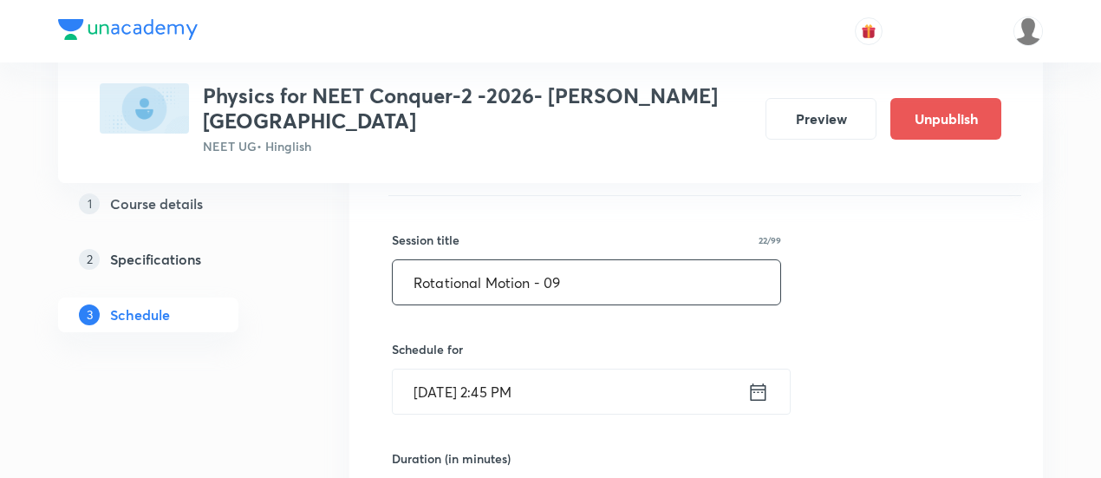
drag, startPoint x: 414, startPoint y: 225, endPoint x: 583, endPoint y: 218, distance: 169.2
click at [583, 260] on input "Rotational Motion - 09" at bounding box center [587, 282] width 388 height 44
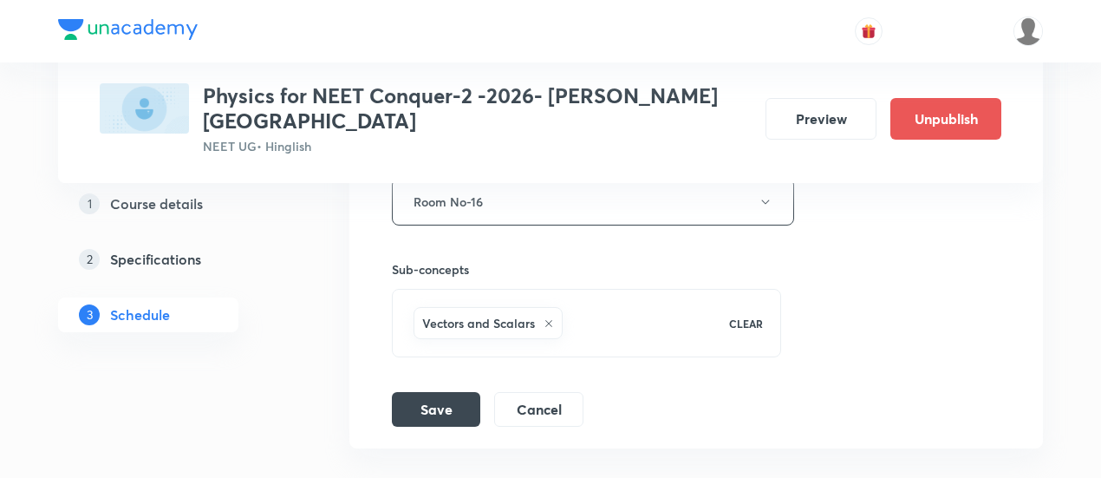
scroll to position [9411, 0]
type input "Mechanical Properties of Solid -01"
click at [444, 389] on button "Save" at bounding box center [436, 406] width 88 height 35
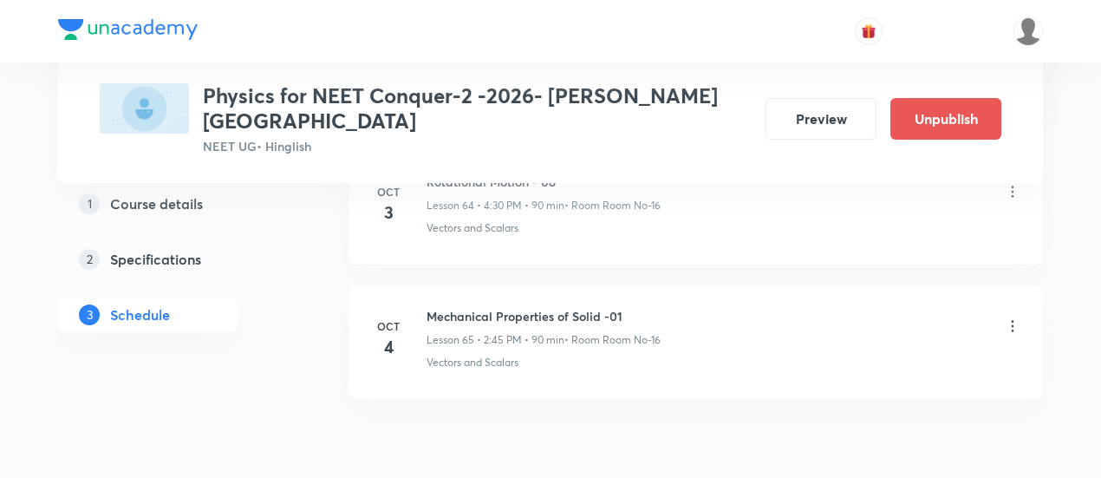
scroll to position [8788, 0]
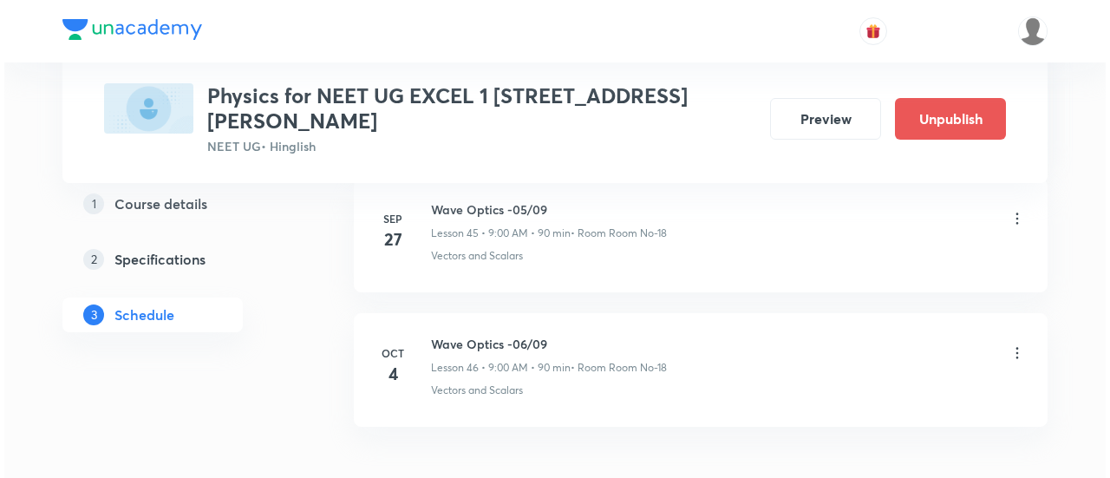
scroll to position [7066, 0]
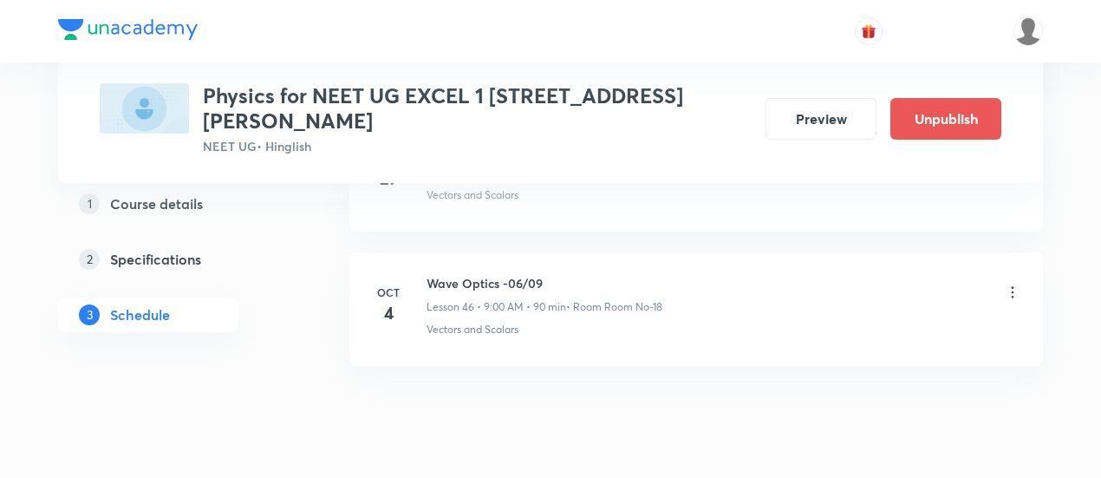
click at [1014, 287] on icon at bounding box center [1013, 292] width 3 height 11
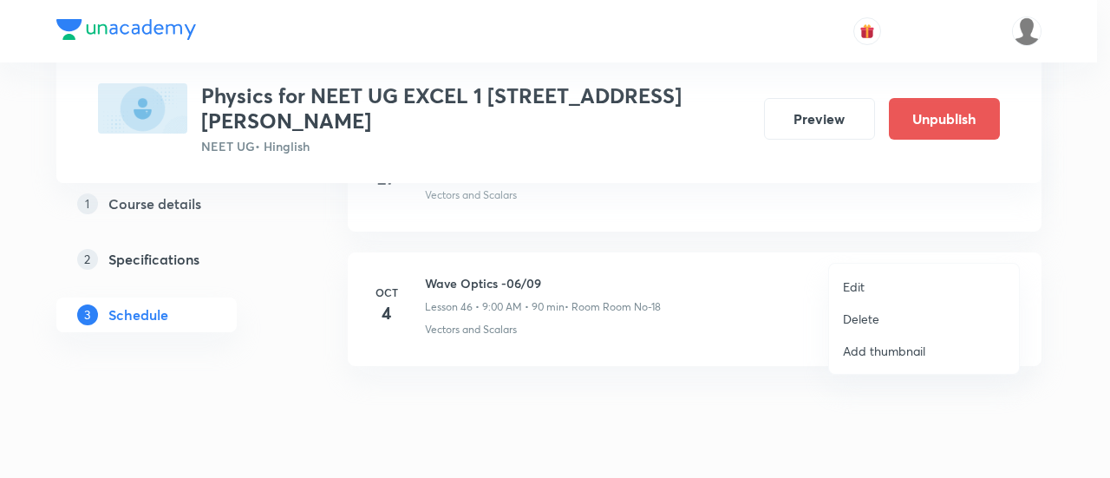
click at [859, 285] on p "Edit" at bounding box center [854, 287] width 22 height 18
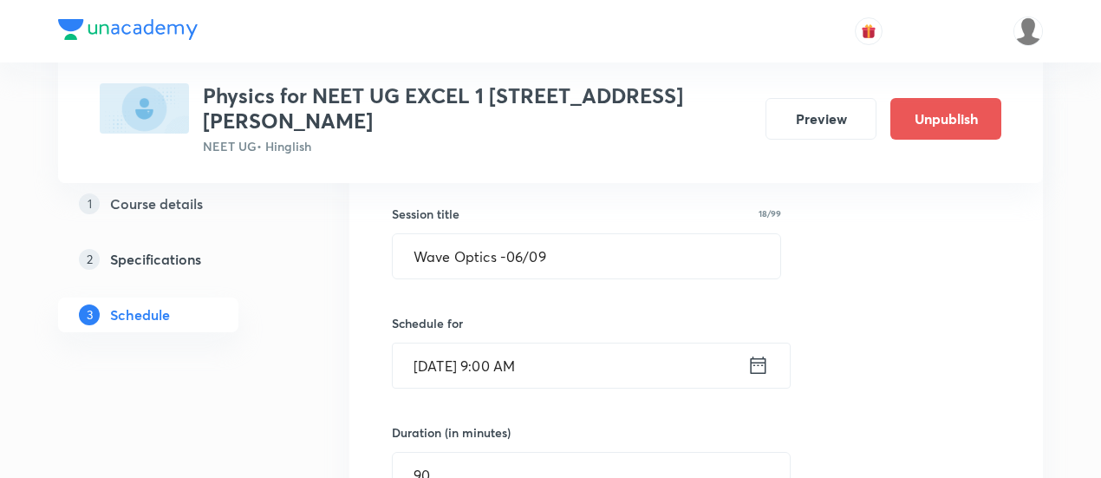
scroll to position [6353, 0]
click at [760, 358] on icon at bounding box center [759, 366] width 16 height 17
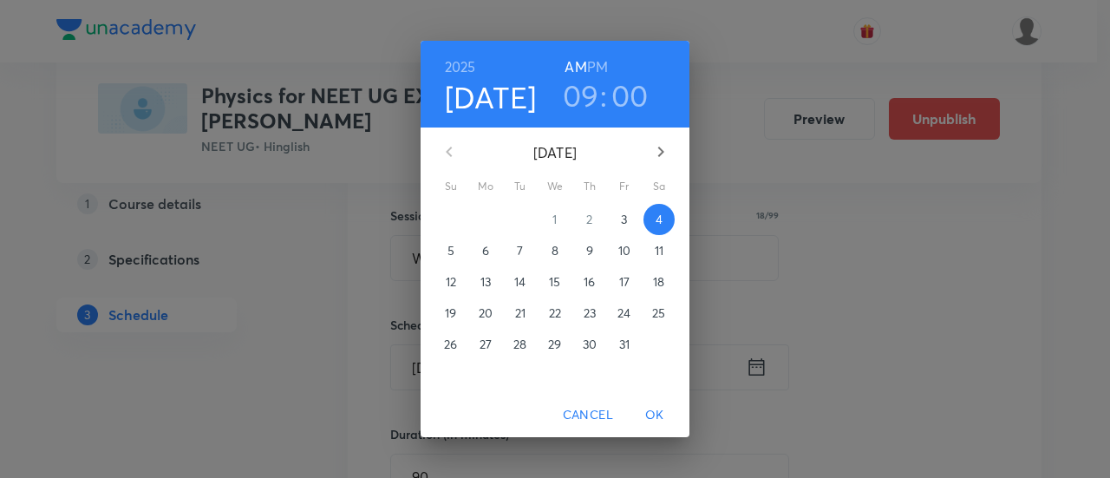
click at [607, 414] on span "Cancel" at bounding box center [588, 415] width 50 height 22
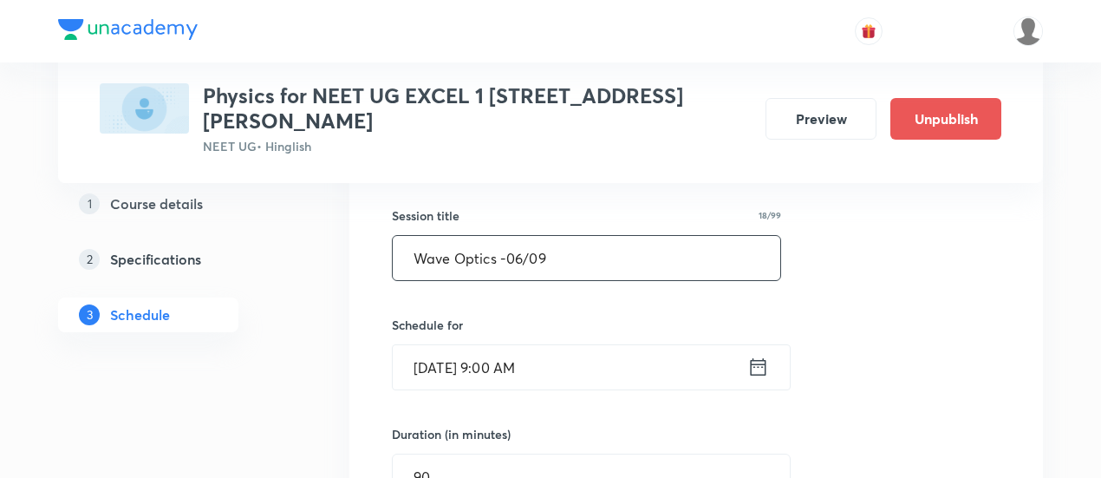
drag, startPoint x: 409, startPoint y: 209, endPoint x: 565, endPoint y: 209, distance: 155.2
click at [565, 236] on input "Wave Optics -06/09" at bounding box center [587, 258] width 388 height 44
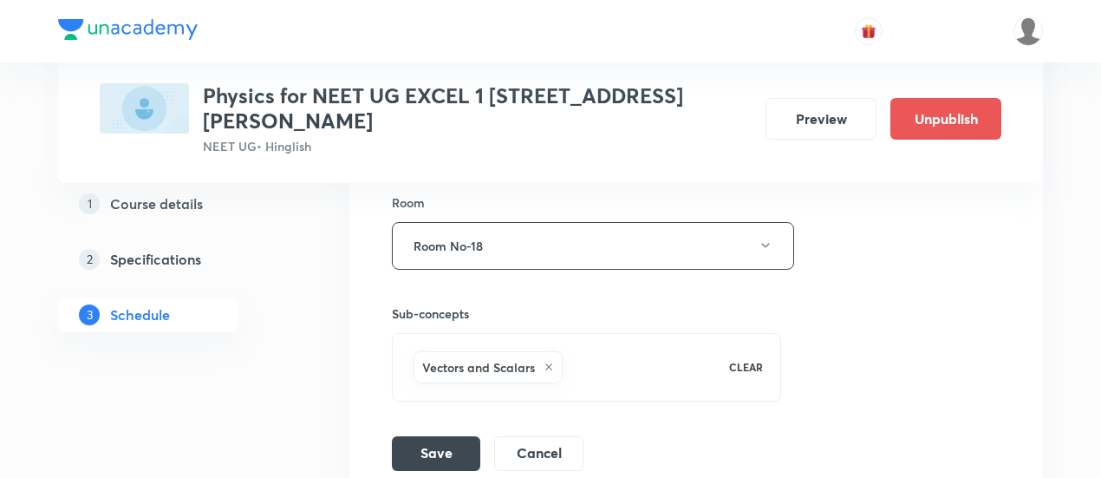
scroll to position [6819, 0]
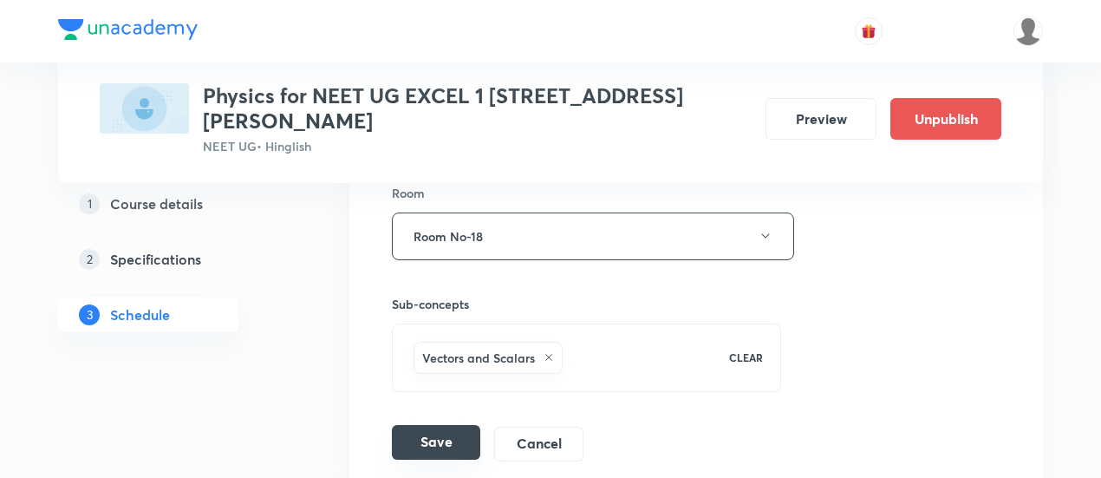
type input "Modern Physics -01"
click at [451, 425] on button "Save" at bounding box center [436, 442] width 88 height 35
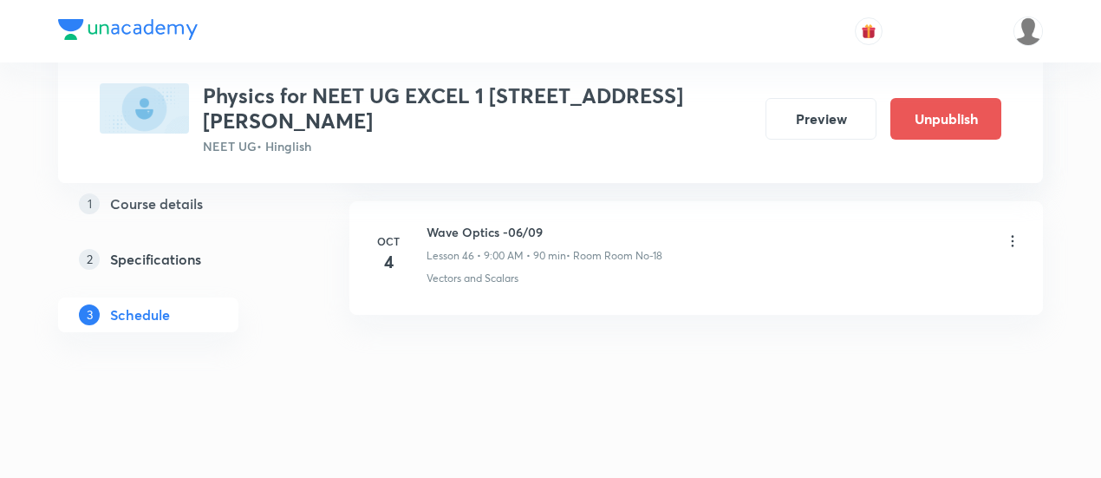
scroll to position [6272, 0]
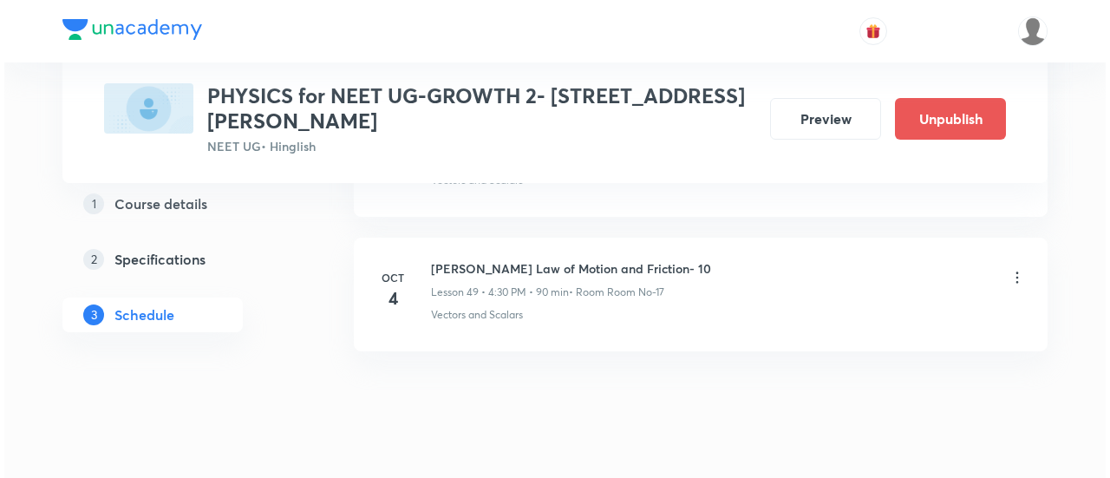
scroll to position [7488, 0]
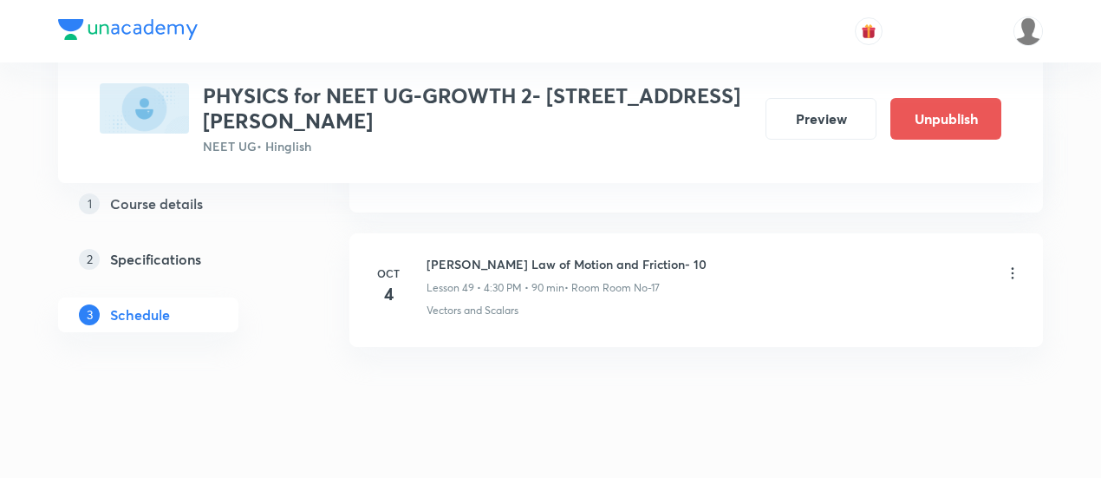
click at [1014, 268] on icon at bounding box center [1013, 273] width 3 height 11
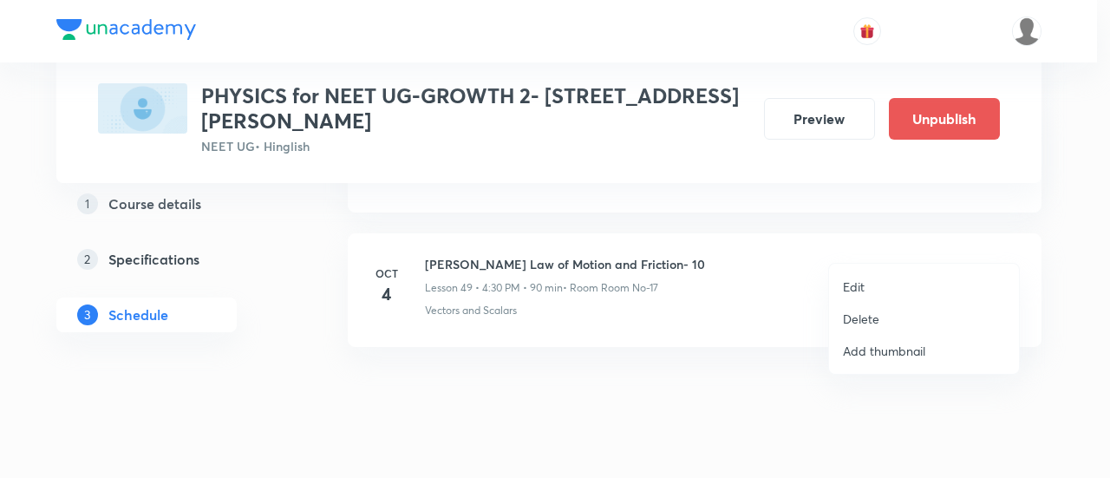
click at [867, 287] on li "Edit" at bounding box center [924, 287] width 190 height 32
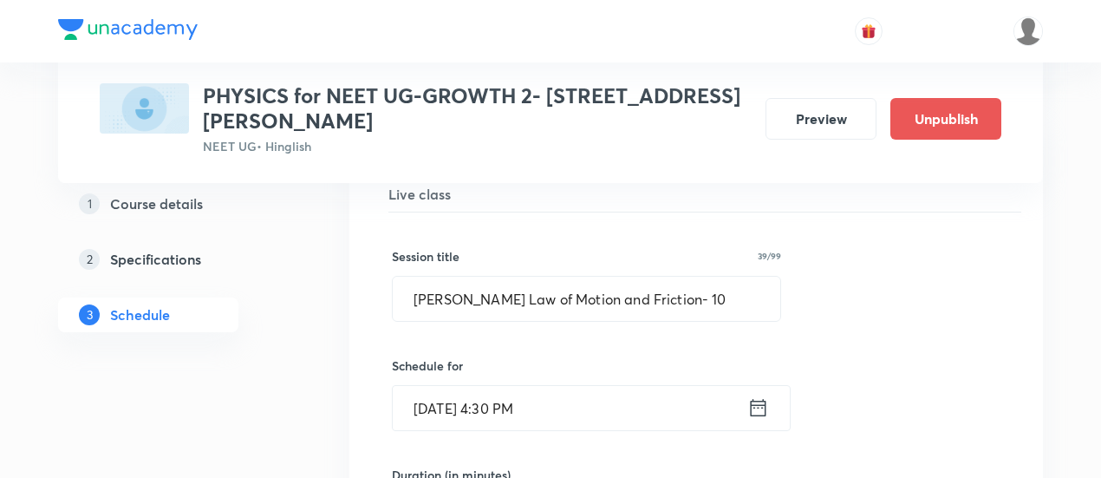
scroll to position [6710, 0]
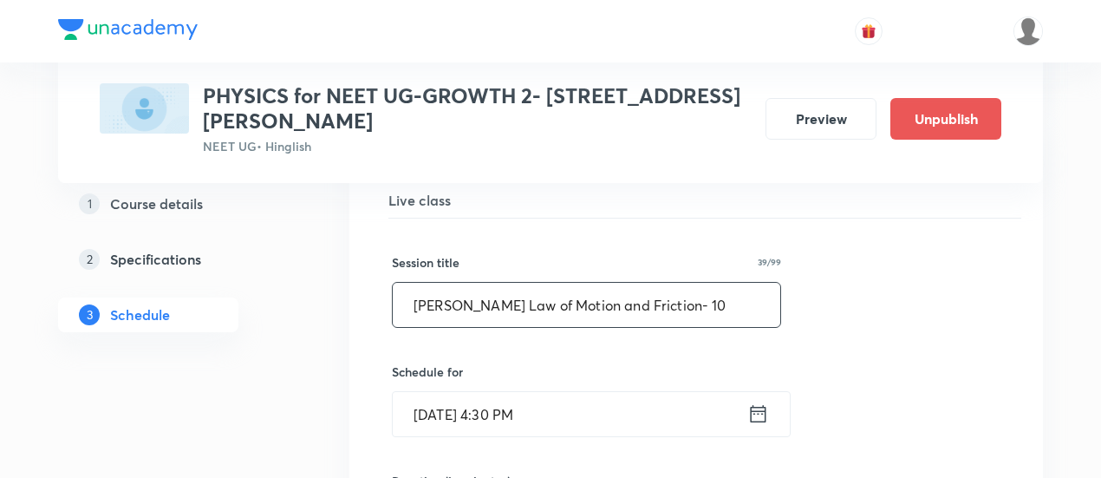
drag, startPoint x: 415, startPoint y: 275, endPoint x: 704, endPoint y: 268, distance: 288.9
click at [704, 283] on input "[PERSON_NAME] Law of Motion and Friction- 10" at bounding box center [587, 305] width 388 height 44
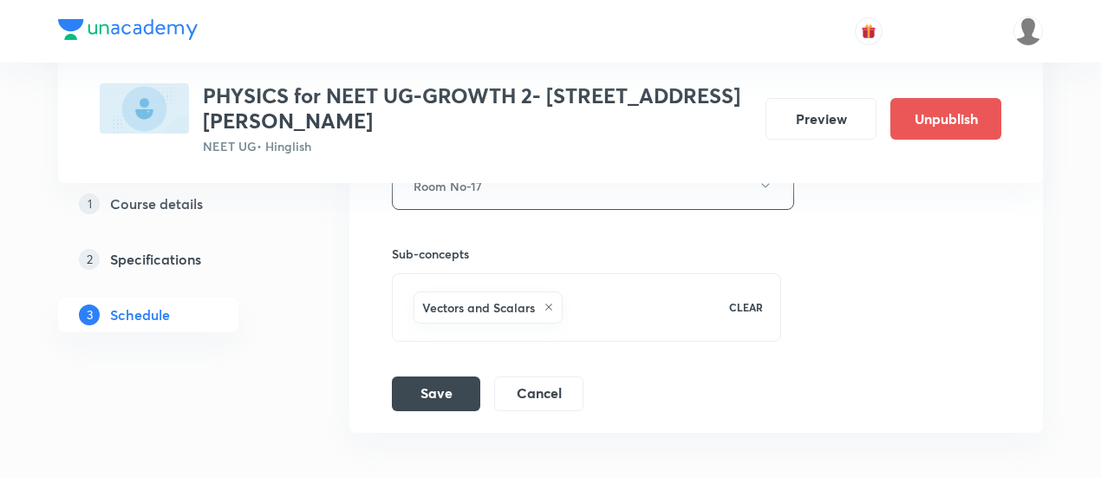
scroll to position [7337, 0]
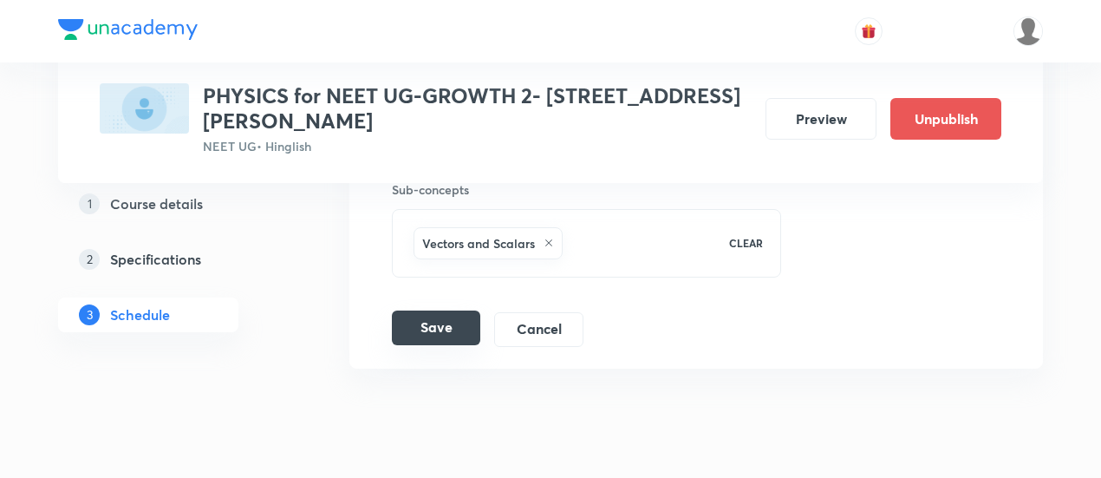
type input "Work , Power and Energy -01"
click at [432, 310] on button "Save" at bounding box center [436, 327] width 88 height 35
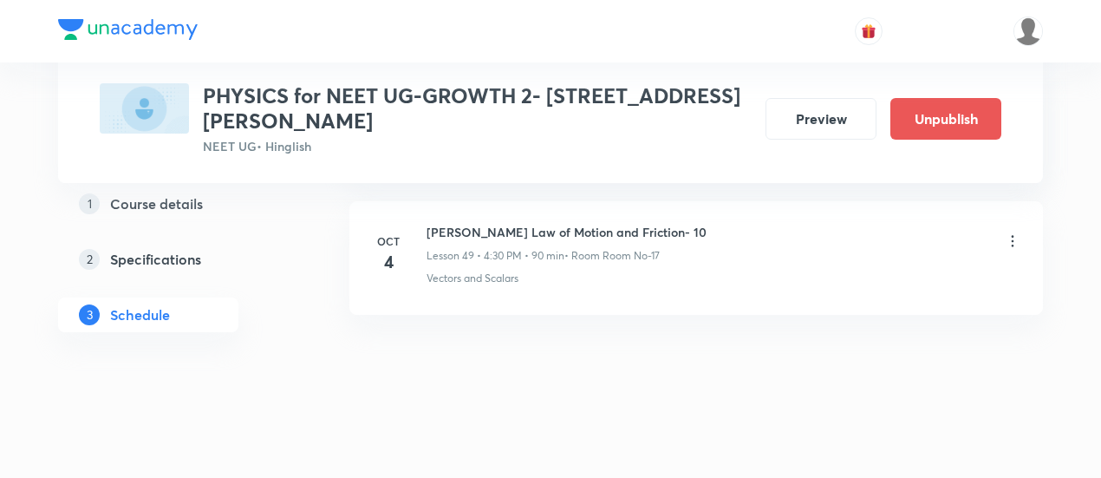
scroll to position [6694, 0]
